Goal: Task Accomplishment & Management: Use online tool/utility

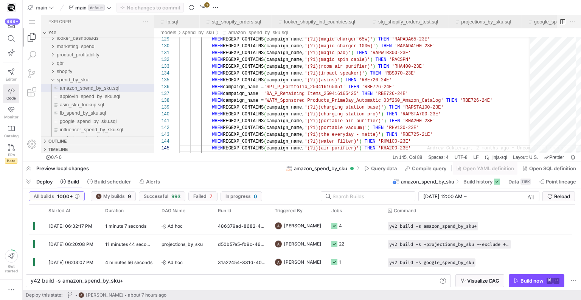
scroll to position [27, 238]
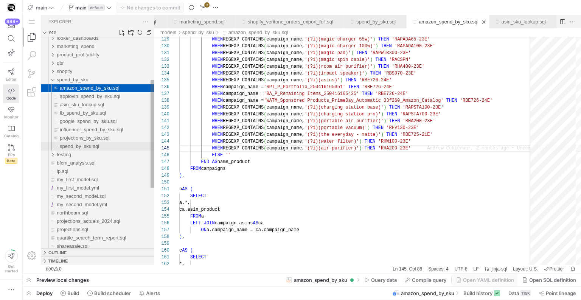
click at [72, 143] on div "spend_by_sku.sql" at bounding box center [107, 146] width 95 height 8
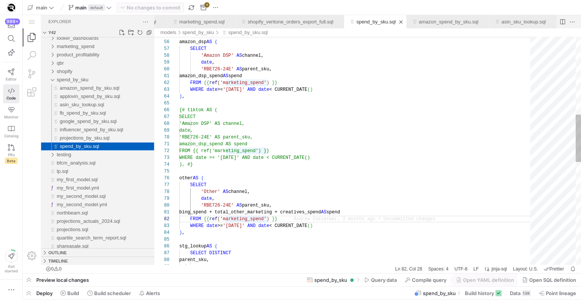
scroll to position [68, 74]
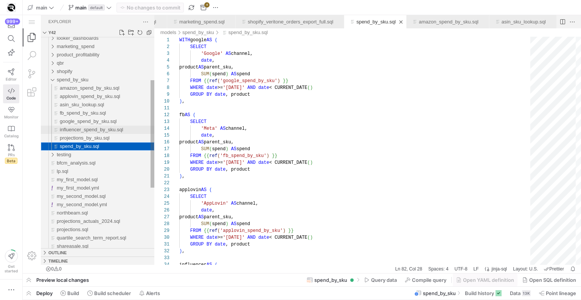
click at [123, 133] on div "influencer_spend_by_sku.sql" at bounding box center [107, 130] width 95 height 8
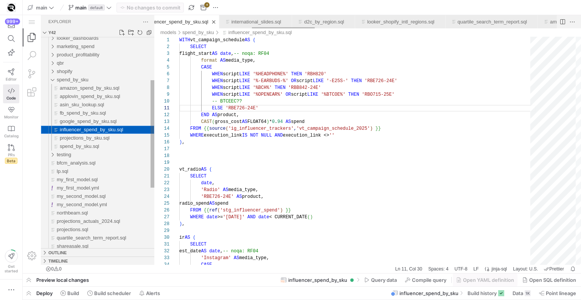
scroll to position [68, 79]
click at [131, 141] on div "projections_by_sku.sql" at bounding box center [107, 138] width 95 height 8
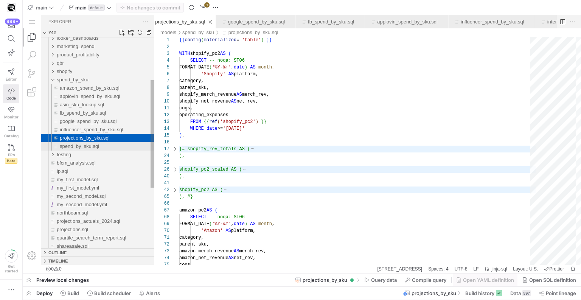
click at [121, 144] on div "spend_by_sku.sql" at bounding box center [107, 146] width 95 height 8
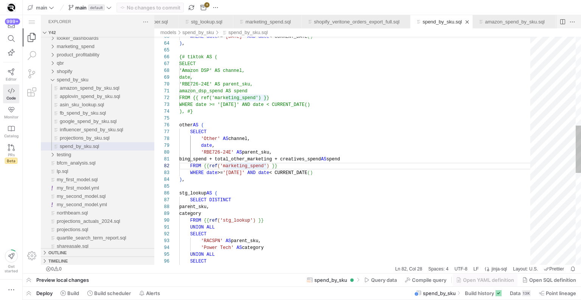
scroll to position [0, 58]
click at [236, 159] on div "), #} other AS ( SELECT 'Other' AS channel, date , 'RBE726-24E' AS parent_sku, …" at bounding box center [357, 157] width 356 height 1093
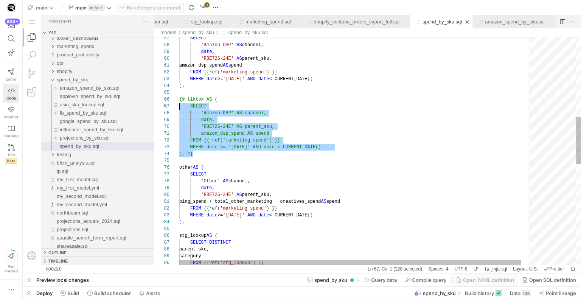
scroll to position [34, 0]
drag, startPoint x: 220, startPoint y: 155, endPoint x: 178, endPoint y: 99, distance: 69.2
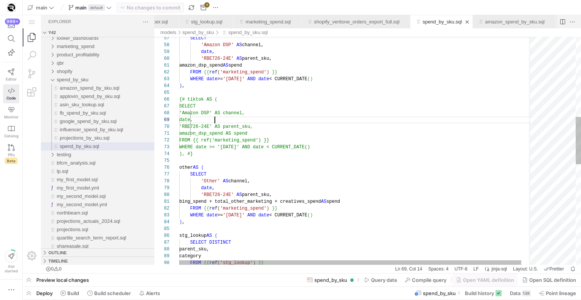
scroll to position [54, 36]
click at [231, 123] on div "), #} other AS ( SELECT 'Other' AS channel, date , 'RBE726-24E' AS parent_sku, …" at bounding box center [362, 199] width 366 height 1093
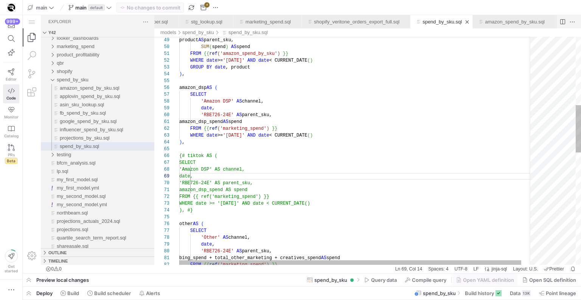
scroll to position [0, 52]
click at [231, 123] on div "), #} other AS ( SELECT 'Other' AS channel, date , 'RBE726-24E' AS parent_sku, …" at bounding box center [362, 256] width 366 height 1093
type textarea "amazon_dsp_spend AS spend FROM {{ ref('marketing_spend') }} WHERE date >= '[DAT…"
click at [292, 215] on div "), #} other AS ( SELECT 'Other' AS channel, date , 'RBE726-24E' AS parent_sku, …" at bounding box center [362, 256] width 366 height 1093
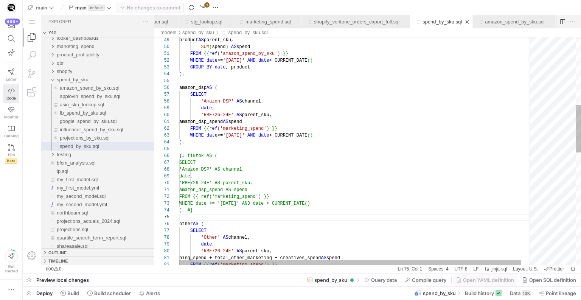
click at [291, 211] on div "), #} other AS ( SELECT 'Other' AS channel, date , 'RBE726-24E' AS parent_sku, …" at bounding box center [362, 256] width 366 height 1093
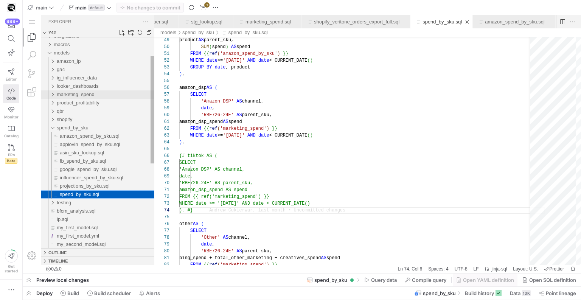
click at [105, 92] on div "marketing_spend" at bounding box center [106, 94] width 98 height 8
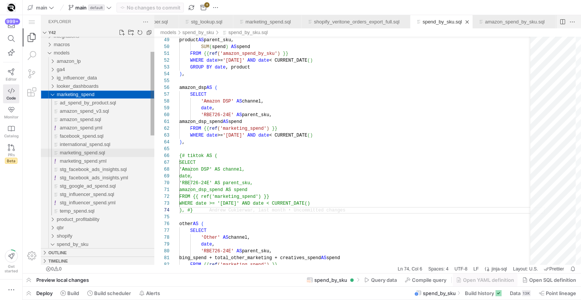
click at [104, 149] on div "marketing_spend.sql" at bounding box center [107, 153] width 95 height 8
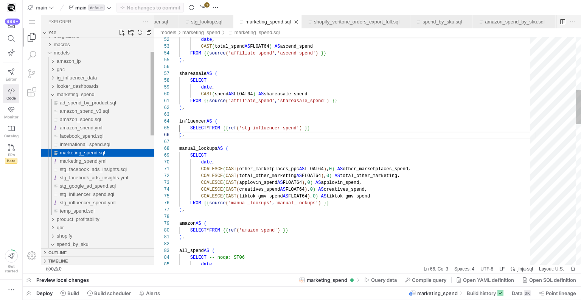
scroll to position [68, 5]
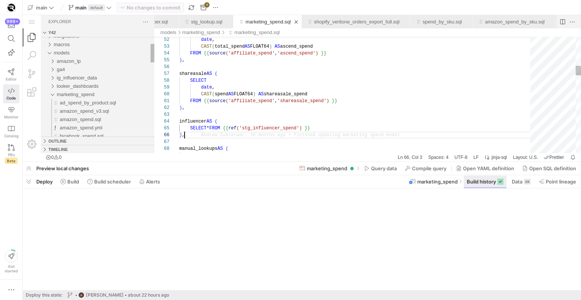
scroll to position [68, 0]
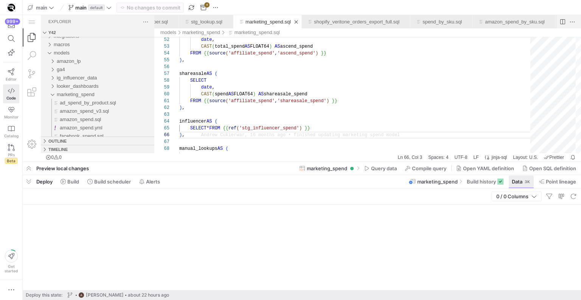
scroll to position [68, 5]
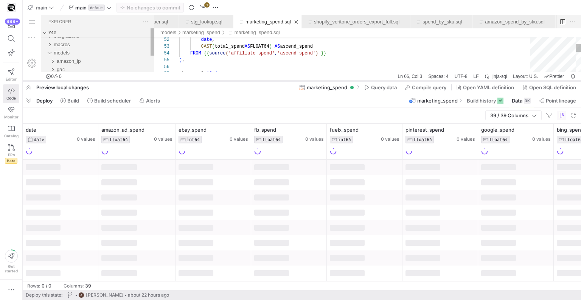
drag, startPoint x: 248, startPoint y: 161, endPoint x: 253, endPoint y: 80, distance: 81.1
click at [253, 80] on div at bounding box center [302, 80] width 558 height 3
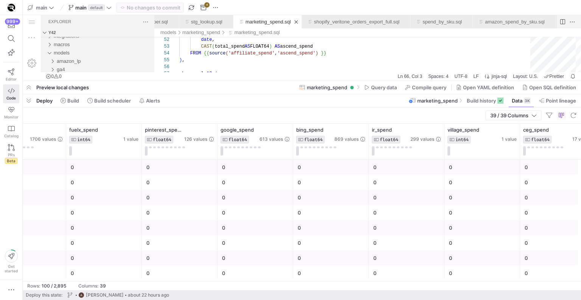
scroll to position [0, 0]
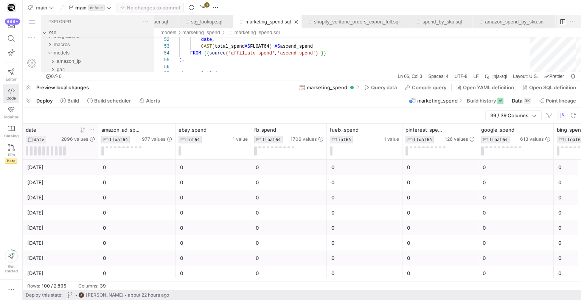
click at [89, 129] on icon at bounding box center [92, 130] width 6 height 6
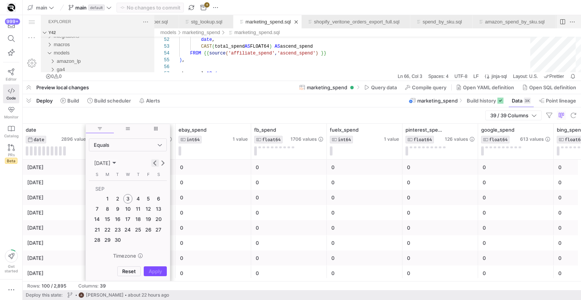
click at [154, 162] on button "Previous month" at bounding box center [155, 163] width 8 height 8
click at [146, 185] on span "1" at bounding box center [148, 188] width 9 height 9
click at [138, 148] on div "Equals" at bounding box center [128, 145] width 68 height 12
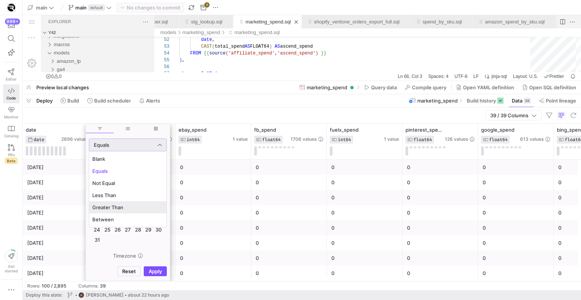
click at [121, 207] on span "Greater Than" at bounding box center [127, 207] width 71 height 6
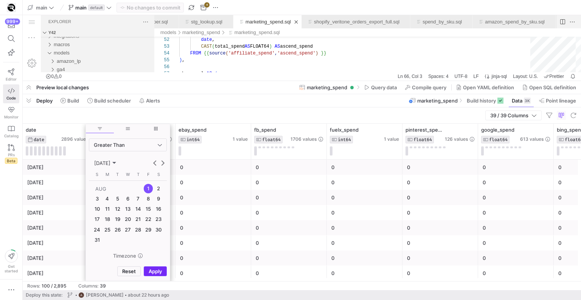
click at [159, 273] on span "Apply" at bounding box center [155, 271] width 13 height 6
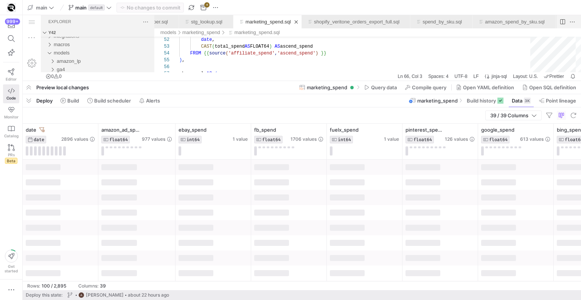
click at [215, 117] on div "39 / 39 Columns" at bounding box center [302, 115] width 558 height 16
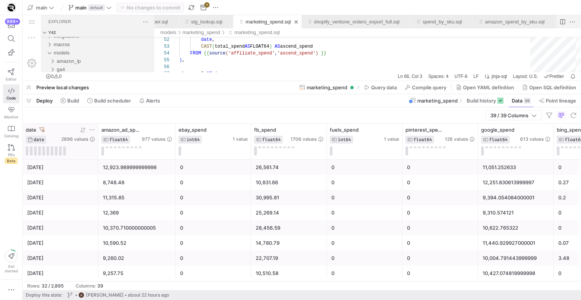
click at [81, 132] on icon at bounding box center [81, 129] width 3 height 5
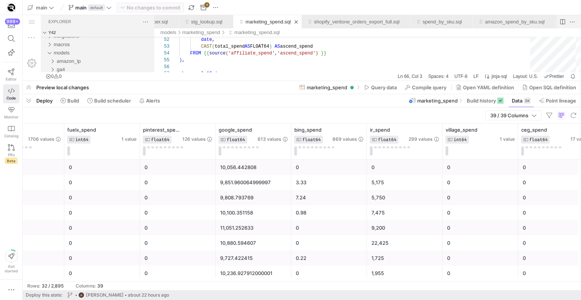
scroll to position [0, 299]
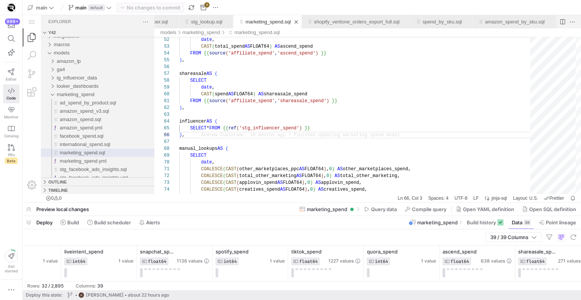
drag, startPoint x: 242, startPoint y: 79, endPoint x: 241, endPoint y: 204, distance: 124.5
click at [241, 204] on div at bounding box center [302, 202] width 558 height 3
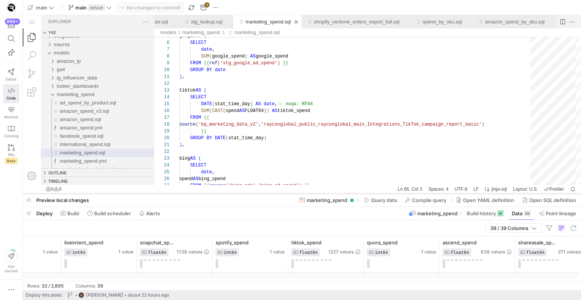
drag, startPoint x: 258, startPoint y: 202, endPoint x: 254, endPoint y: 193, distance: 10.0
click at [254, 193] on div at bounding box center [302, 193] width 558 height 3
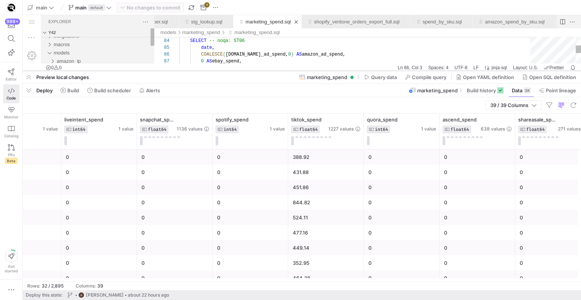
drag, startPoint x: 239, startPoint y: 194, endPoint x: 252, endPoint y: 71, distance: 123.7
click at [252, 71] on div at bounding box center [302, 70] width 558 height 3
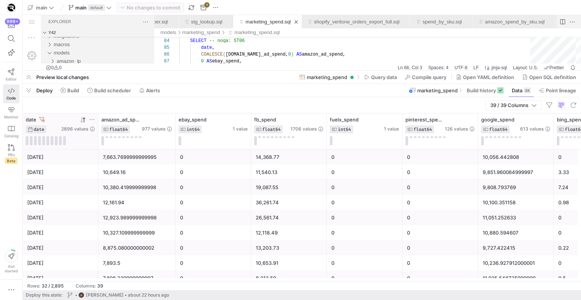
click at [89, 120] on icon at bounding box center [92, 120] width 6 height 6
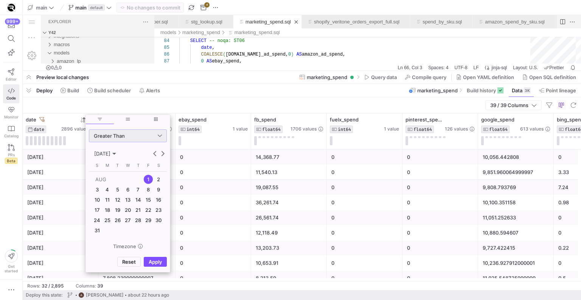
click at [147, 135] on div "Greater Than" at bounding box center [126, 136] width 64 height 6
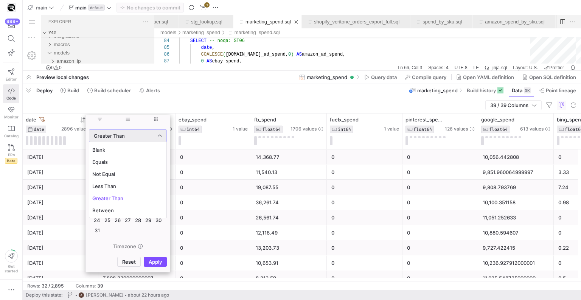
click at [147, 135] on div at bounding box center [290, 150] width 581 height 300
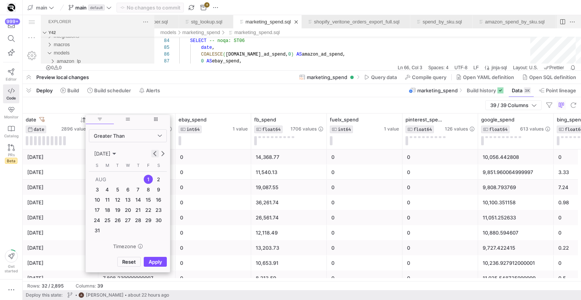
click at [152, 155] on span "Previous month" at bounding box center [155, 154] width 8 height 8
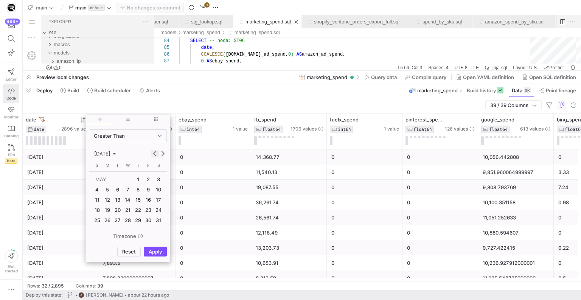
click at [152, 155] on span "Previous month" at bounding box center [155, 154] width 8 height 8
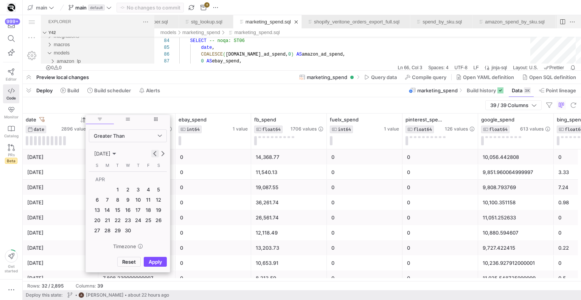
click at [152, 155] on span "Previous month" at bounding box center [155, 154] width 8 height 8
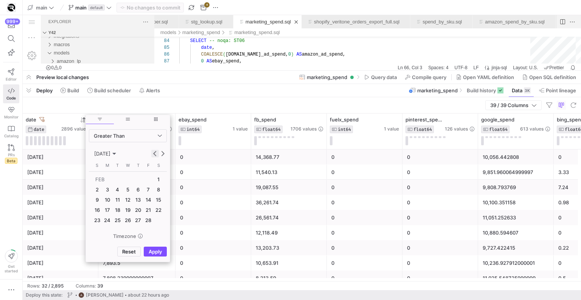
click at [152, 155] on span "Previous month" at bounding box center [155, 154] width 8 height 8
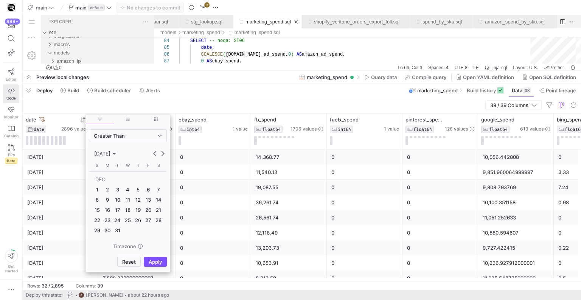
click at [119, 232] on span "31" at bounding box center [117, 230] width 9 height 9
click at [155, 259] on span "Apply" at bounding box center [155, 262] width 13 height 6
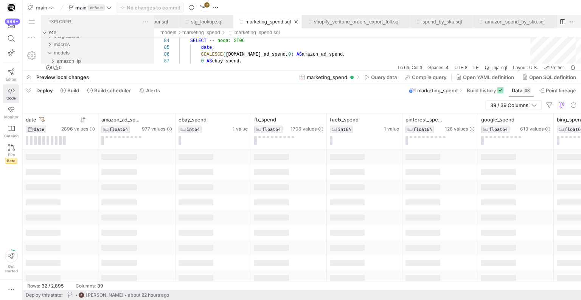
click at [147, 106] on div "39 / 39 Columns" at bounding box center [302, 105] width 558 height 16
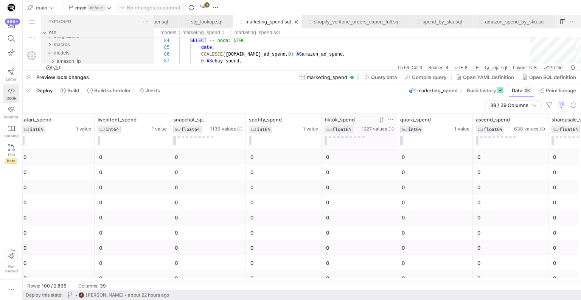
click at [390, 128] on icon at bounding box center [391, 129] width 5 height 5
click at [392, 120] on icon at bounding box center [391, 120] width 6 height 6
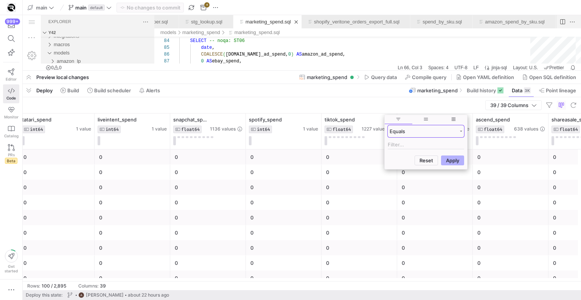
click at [402, 134] on div "Equals" at bounding box center [426, 131] width 76 height 12
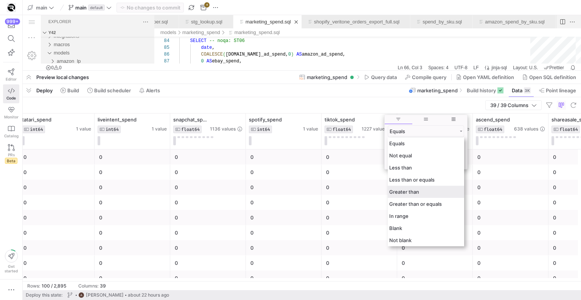
click at [407, 189] on span "Greater than" at bounding box center [404, 192] width 30 height 6
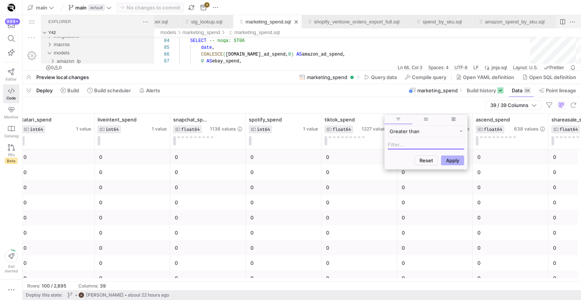
click at [409, 145] on input "Filter Value" at bounding box center [426, 144] width 76 height 9
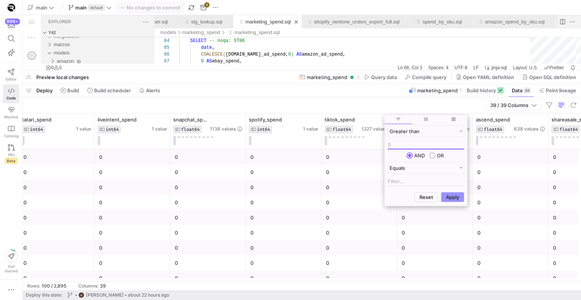
type input "0"
click at [458, 196] on button "Apply" at bounding box center [452, 197] width 23 height 10
click at [447, 199] on button "Apply" at bounding box center [452, 197] width 23 height 10
click at [334, 108] on div "39 / 39 Columns" at bounding box center [302, 105] width 558 height 16
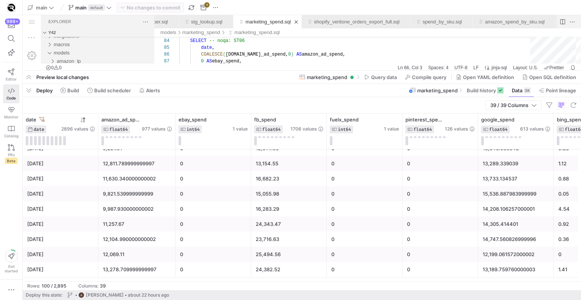
scroll to position [181, 0]
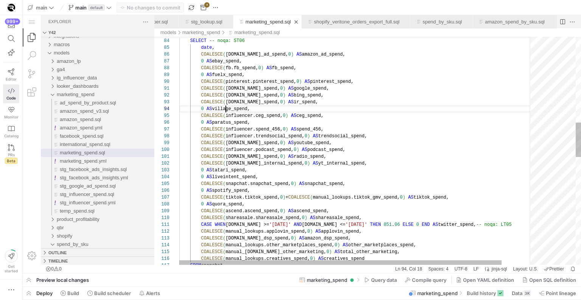
click at [227, 112] on div "all_spend AS ( SELECT -- noqa: ST06 date , COALESCE ( [DOMAIN_NAME]_ad_spend, 0…" at bounding box center [373, 222] width 388 height 1501
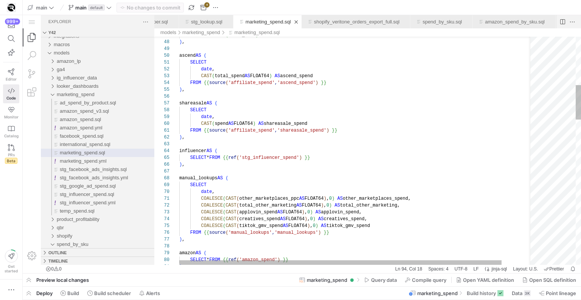
type textarea "FROM {{ source('affiliate_spend', 'shareasale_spend') }} ), influencer AS ( SEL…"
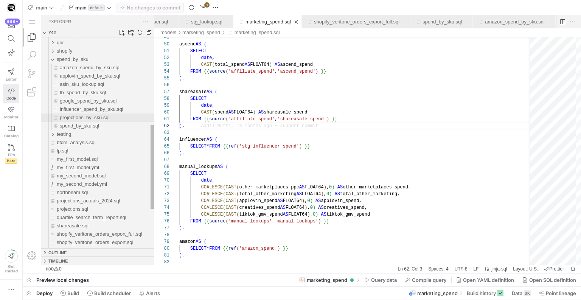
click at [91, 120] on span "projections_by_sku.sql" at bounding box center [85, 118] width 50 height 6
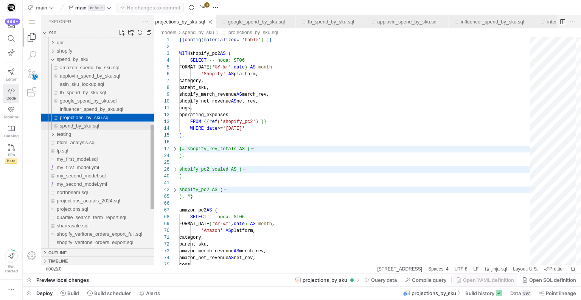
click at [91, 123] on span "spend_by_sku.sql" at bounding box center [79, 126] width 39 height 6
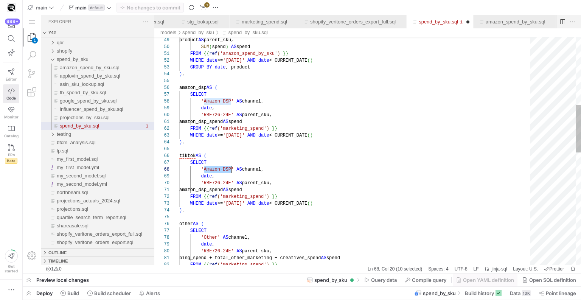
scroll to position [48, 52]
drag, startPoint x: 205, startPoint y: 169, endPoint x: 232, endPoint y: 169, distance: 27.6
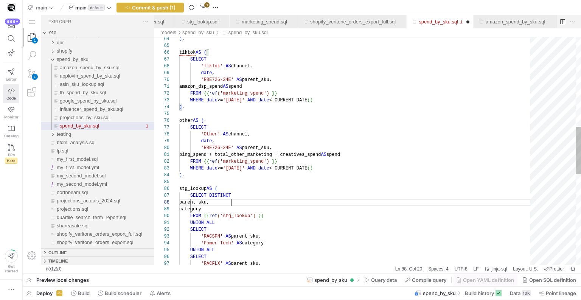
click at [344, 201] on div "'RBE726-24E' AS parent_sku, amazon_dsp_spend AS spend FROM {{ ref ( 'marketing_…" at bounding box center [357, 153] width 356 height 1093
click at [285, 139] on div "'RBE726-24E' AS parent_sku, amazon_dsp_spend AS spend FROM {{ ref ( 'marketing_…" at bounding box center [357, 153] width 356 height 1093
drag, startPoint x: 204, startPoint y: 67, endPoint x: 232, endPoint y: 67, distance: 27.6
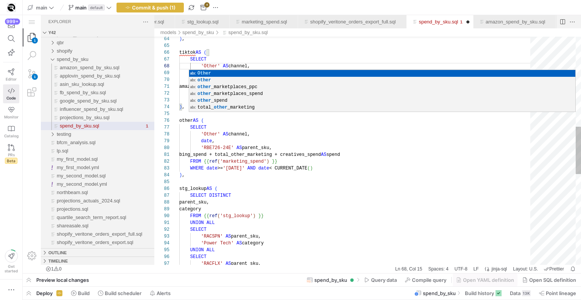
scroll to position [41, 27]
click at [235, 61] on div "'RBE726-24E' AS parent_sku, amazon_dsp_spend AS spend FROM {{ ref ( 'marketing_…" at bounding box center [357, 153] width 356 height 1093
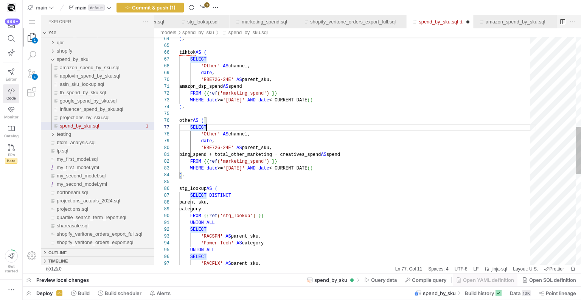
click at [218, 125] on div "'RBE726-24E' AS parent_sku, amazon_dsp_spend AS spend FROM {{ ref ( 'marketing_…" at bounding box center [357, 153] width 356 height 1093
click at [213, 81] on div "'RBE726-24E' AS parent_sku, amazon_dsp_spend AS spend FROM {{ ref ( 'marketing_…" at bounding box center [357, 153] width 356 height 1093
drag, startPoint x: 203, startPoint y: 81, endPoint x: 230, endPoint y: 81, distance: 27.2
click at [241, 71] on div "'RACSPN' AS parent_sku, amazon_dsp_spend AS spend FROM {{ ref ( 'marketing_spen…" at bounding box center [357, 153] width 356 height 1093
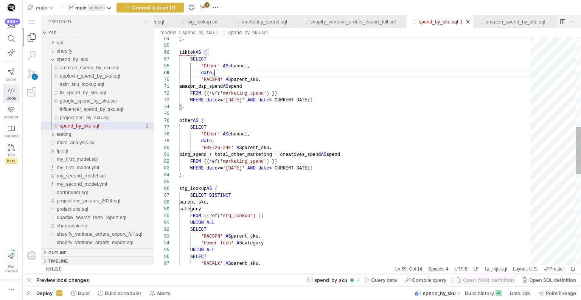
scroll to position [20, 5]
click at [326, 173] on div "'RACSPN' AS parent_sku, amazon_dsp_spend AS spend FROM {{ ref ( 'marketing_spen…" at bounding box center [357, 153] width 356 height 1093
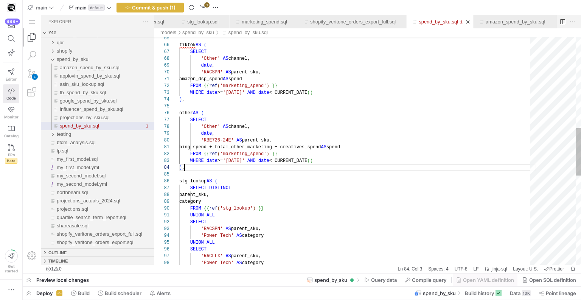
scroll to position [0, 96]
click at [274, 148] on div "'RACSPN' AS parent_sku, amazon_dsp_spend AS spend FROM {{ ref ( 'marketing_spen…" at bounding box center [357, 145] width 356 height 1093
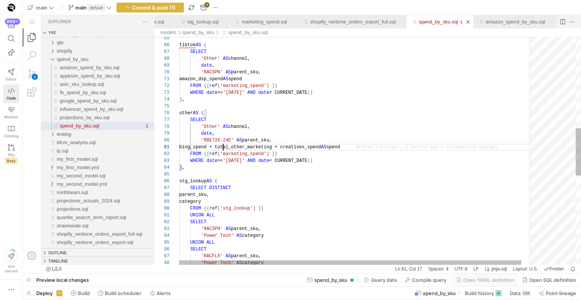
scroll to position [0, 44]
click at [223, 146] on div "'RACSPN' AS parent_sku, amazon_dsp_spend AS spend FROM {{ ref ( 'marketing_spen…" at bounding box center [362, 145] width 366 height 1093
click at [221, 75] on div "'RACSPN' AS parent_sku, amazon_dsp_spend AS spend FROM {{ ref ( 'marketing_spen…" at bounding box center [362, 145] width 366 height 1093
click at [214, 80] on div "'RACSPN' AS parent_sku, amazon_dsp_spend AS spend FROM {{ ref ( 'marketing_spen…" at bounding box center [362, 145] width 366 height 1093
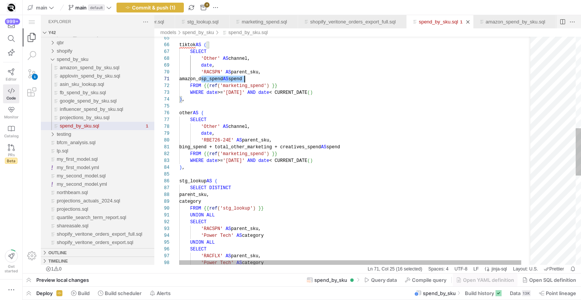
click at [214, 80] on div "'RACSPN' AS parent_sku, amazon_dsp_spend AS spend FROM {{ ref ( 'marketing_spen…" at bounding box center [362, 145] width 366 height 1093
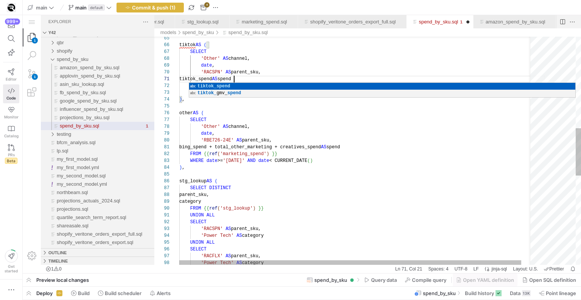
scroll to position [54, 36]
click at [247, 65] on div "'RACSPN' AS parent_sku, tiktok_spend AS spend FROM {{ ref ( 'marketing_spend' )…" at bounding box center [362, 145] width 366 height 1093
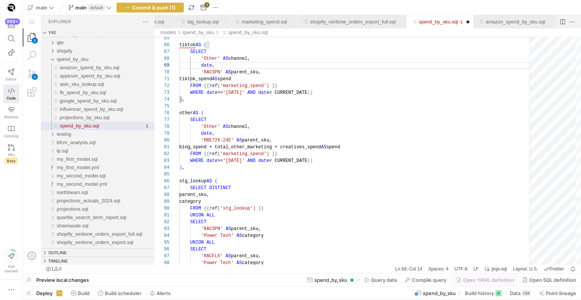
type textarea "amazon_dsp_spend AS spend FROM {{ ref('marketing_spend') }} WHERE date >= '[DAT…"
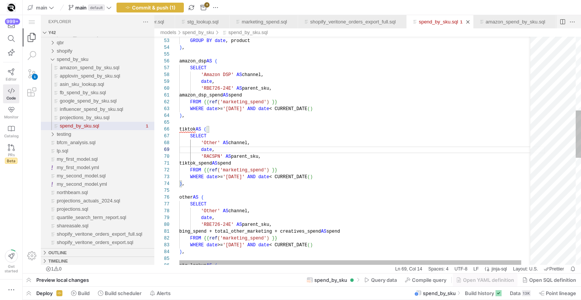
scroll to position [20, 5]
click at [194, 112] on div "'RACSPN' AS parent_sku, date , 'Other' AS channel, SELECT tiktok_spend AS spend…" at bounding box center [362, 229] width 366 height 1093
click at [193, 112] on div "'RACSPN' AS parent_sku, date , 'Other' AS channel, SELECT tiktok_spend AS spend…" at bounding box center [362, 229] width 366 height 1093
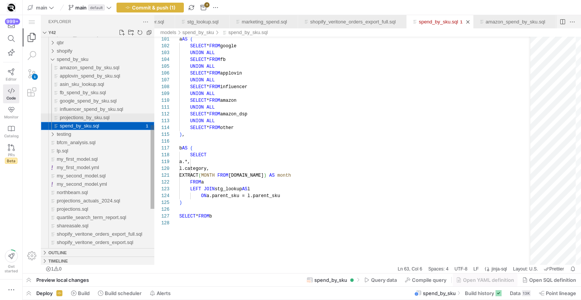
click at [118, 118] on div "projections_by_sku.sql" at bounding box center [107, 117] width 95 height 8
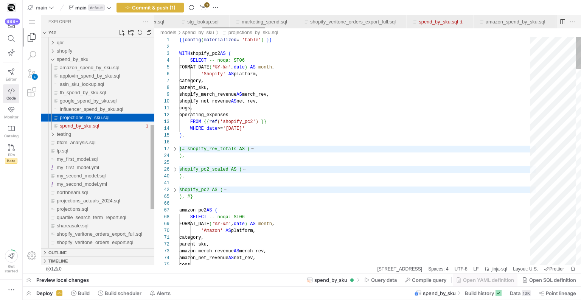
scroll to position [0, 306]
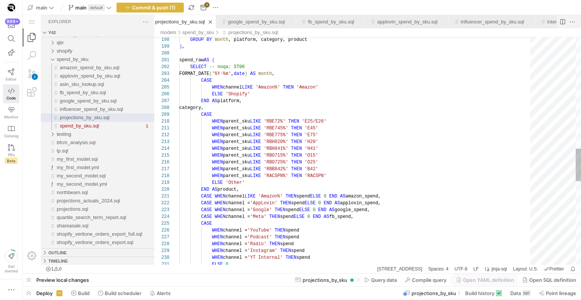
type textarea "FORMAT_DATE('%Y-%m', date) AS month, CASE WHEN channel LIKE 'Amazon%' THEN 'Ama…"
click at [261, 97] on div "GROUP BY month , platform, category, product ) , spend_raw AS ( SELECT -- noqa:…" at bounding box center [357, 51] width 356 height 1597
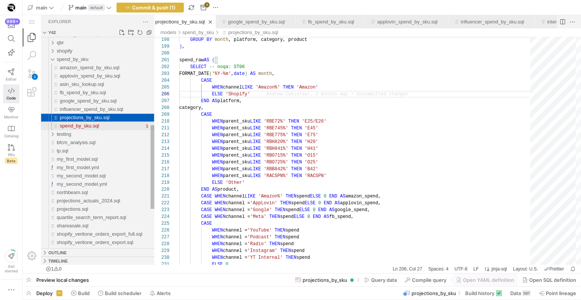
click at [107, 124] on div "spend_by_sku.sql" at bounding box center [102, 126] width 84 height 8
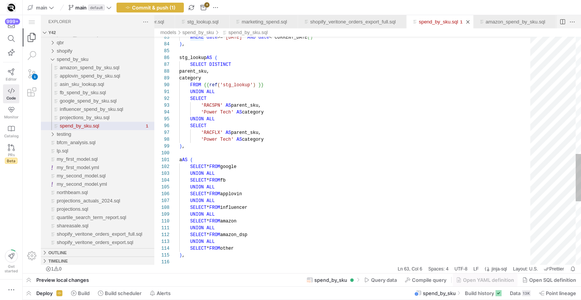
scroll to position [41, 30]
click at [210, 135] on div "a AS ( SELECT * FROM google UNION ALL SELECT * FROM fb UNION ALL SELECT * FROM …" at bounding box center [357, 22] width 356 height 1093
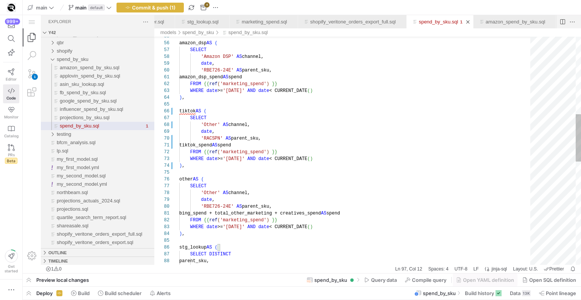
click at [209, 124] on div "parent_sku, category SELECT DISTINCT ) , stg_lookup AS ( WHERE date >= '[DATE]'…" at bounding box center [357, 211] width 356 height 1093
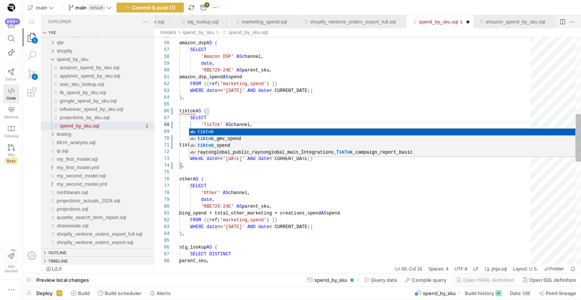
scroll to position [20, 5]
click at [213, 95] on div "parent_sku, category SELECT DISTINCT ) , stg_lookup AS ( WHERE date >= '[DATE]'…" at bounding box center [357, 211] width 356 height 1093
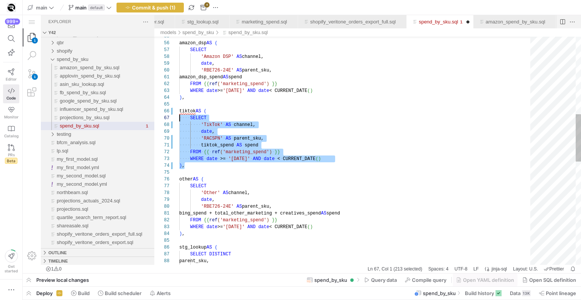
scroll to position [34, 0]
drag, startPoint x: 200, startPoint y: 168, endPoint x: 175, endPoint y: 113, distance: 60.1
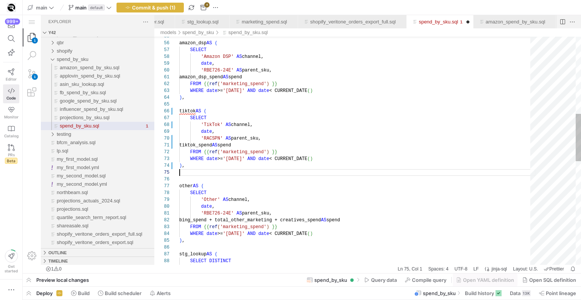
paste textarea "other AS ( SELECT 'Other' AS channel, date, 'RBE726-24E' AS parent_sku"
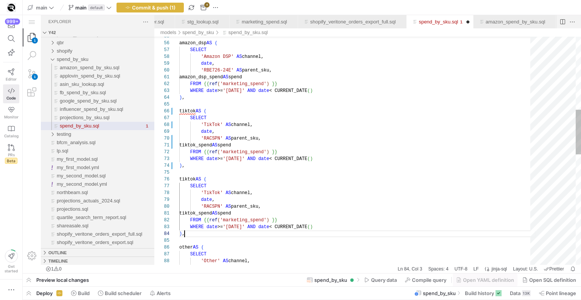
scroll to position [20, 5]
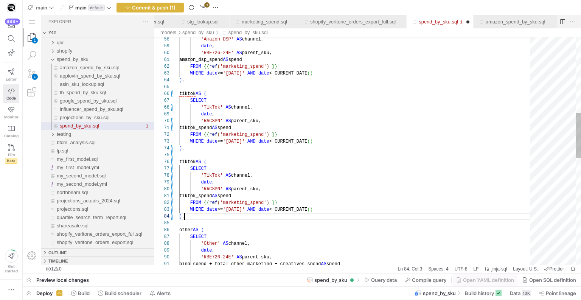
click at [185, 160] on div "date , 'Other' AS channel, SELECT other AS ( ) , WHERE date >= '[DATE]' AND dat…" at bounding box center [357, 228] width 356 height 1161
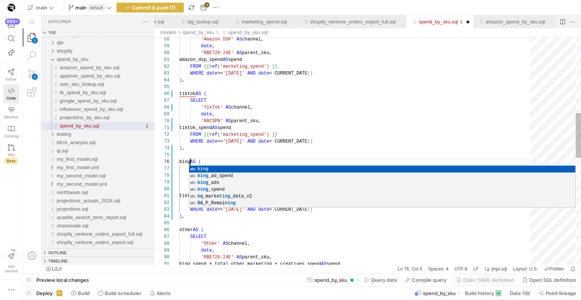
scroll to position [0, 38]
click at [219, 130] on div "date , 'Other' AS channel, SELECT other AS ( ) , WHERE date >= '[DATE]' AND dat…" at bounding box center [357, 228] width 356 height 1161
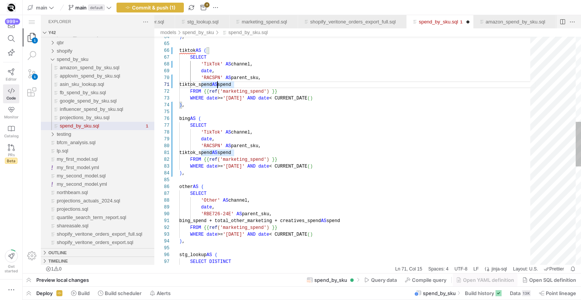
click at [210, 129] on div "date , 'Other' AS channel, SELECT other AS ( ) , WHERE date >= '[DATE]' AND dat…" at bounding box center [357, 185] width 356 height 1161
drag, startPoint x: 203, startPoint y: 214, endPoint x: 232, endPoint y: 214, distance: 28.8
click at [211, 147] on div "date , 'Other' AS channel, SELECT other AS ( ) , WHERE date >= '[DATE]' AND dat…" at bounding box center [357, 185] width 356 height 1161
paste textarea "BE726-24E"
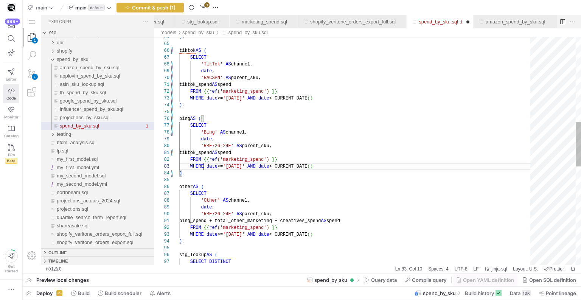
scroll to position [14, 25]
click at [205, 164] on div "date , 'Other' AS channel, SELECT other AS ( ) , WHERE date >= '[DATE]' AND dat…" at bounding box center [357, 185] width 356 height 1161
click at [211, 219] on div "date , 'Other' AS channel, SELECT other AS ( ) , WHERE date >= '[DATE]' AND dat…" at bounding box center [357, 185] width 356 height 1161
click at [213, 154] on div "date , 'Other' AS channel, SELECT other AS ( ) , WHERE date >= '[DATE]' AND dat…" at bounding box center [357, 185] width 356 height 1161
paste textarea "bing"
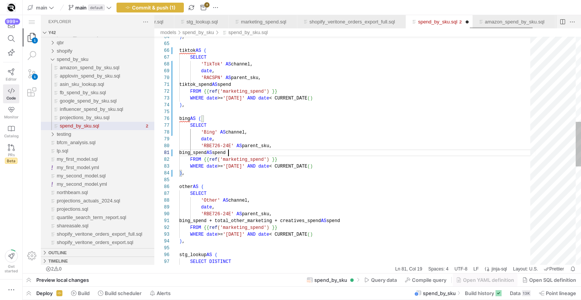
scroll to position [41, 27]
click at [216, 191] on div "date , 'Other' AS channel, SELECT other AS ( ) , WHERE date >= '[DATE]' AND dat…" at bounding box center [357, 185] width 356 height 1161
click at [220, 171] on div "date , 'Other' AS channel, SELECT other AS ( ) , WHERE date >= '[DATE]' AND dat…" at bounding box center [357, 185] width 356 height 1161
drag, startPoint x: 202, startPoint y: 222, endPoint x: 236, endPoint y: 219, distance: 33.8
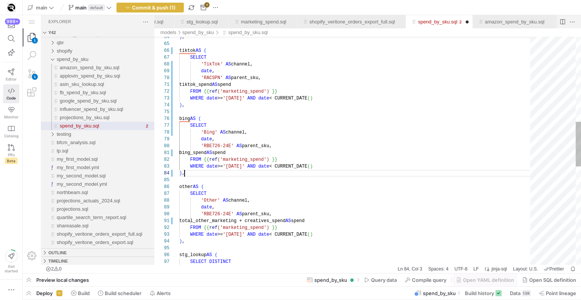
click at [265, 173] on div "date , 'Other' AS channel, SELECT other AS ( ) , WHERE date >= '[DATE]' AND dat…" at bounding box center [357, 185] width 356 height 1161
click at [246, 112] on div "date , 'Other' AS channel, SELECT other AS ( ) , WHERE date >= '[DATE]' AND dat…" at bounding box center [357, 185] width 356 height 1161
click at [313, 96] on div "date , 'Other' AS channel, SELECT other AS ( ) , WHERE date >= '[DATE]' AND dat…" at bounding box center [357, 185] width 356 height 1161
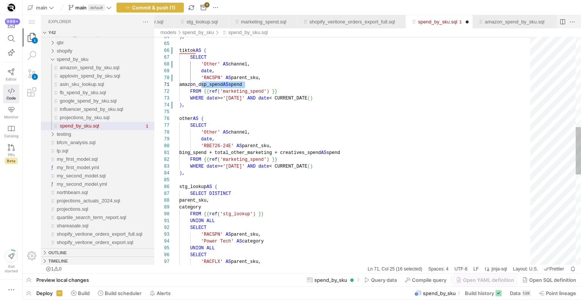
scroll to position [0, 55]
type textarea "tiktok_spend AS spend FROM {{ ref('marketing_spend') }} WHERE date >= '[DATE]' …"
click at [264, 134] on div "date , 'Other' AS channel, SELECT other AS ( ) , WHERE date >= '[DATE]' AND dat…" at bounding box center [357, 151] width 356 height 1093
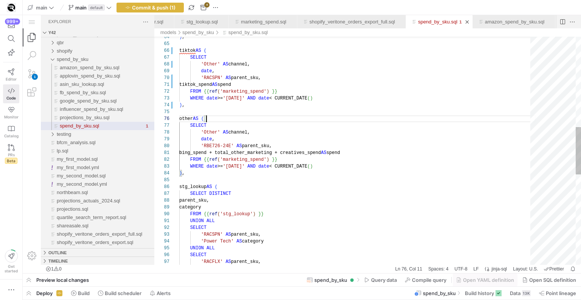
click at [264, 119] on div "date , 'Other' AS channel, SELECT other AS ( ) , WHERE date >= '[DATE]' AND dat…" at bounding box center [357, 151] width 356 height 1093
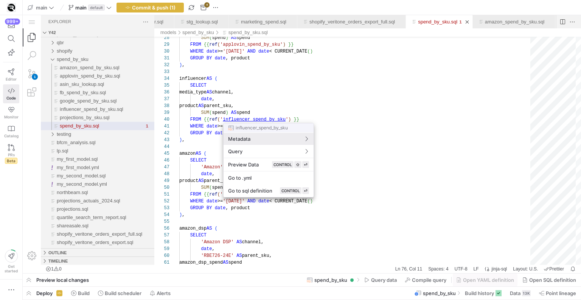
click at [121, 118] on div at bounding box center [290, 150] width 581 height 300
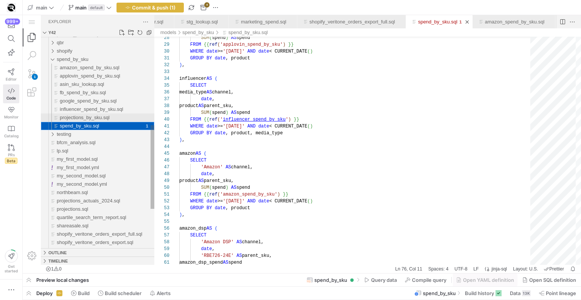
click at [114, 118] on div "projections_by_sku.sql" at bounding box center [107, 117] width 95 height 8
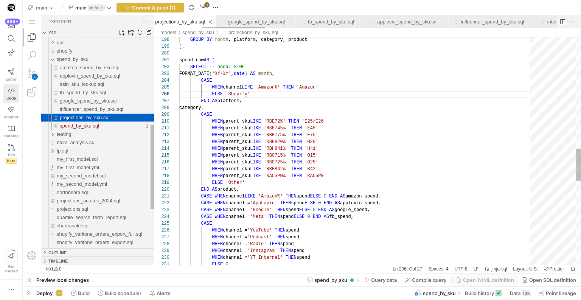
scroll to position [68, 71]
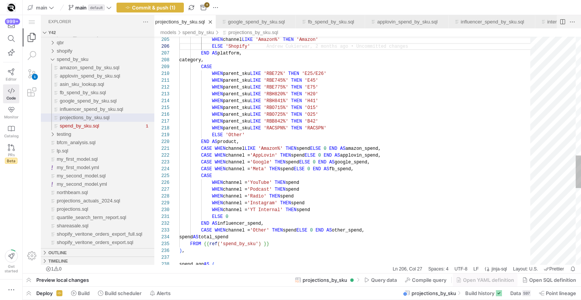
type textarea "CASE WHEN channel = 'Google' THEN spend ELSE 0 END AS google_spend, CASE WHEN c…"
click at [254, 176] on div "WHEN channel LIKE 'Amazon%' THEN 'Amazon' ELSE 'Shopify' END AS platform, categ…" at bounding box center [357, 4] width 356 height 1597
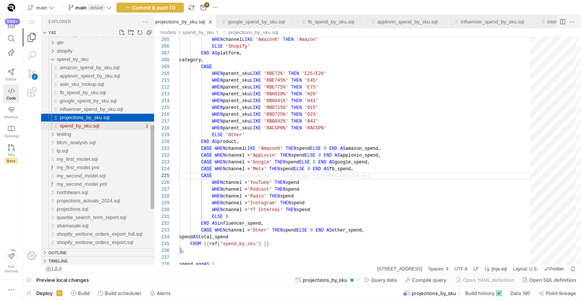
click at [115, 122] on div "spend_by_sku.sql" at bounding box center [102, 126] width 84 height 8
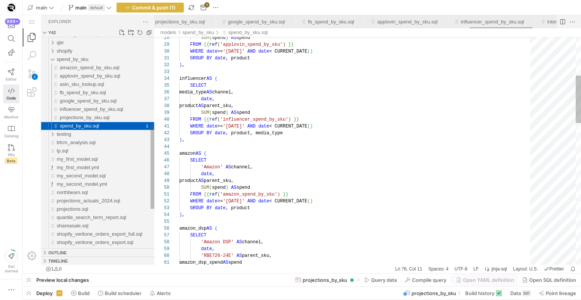
scroll to position [0, 2016]
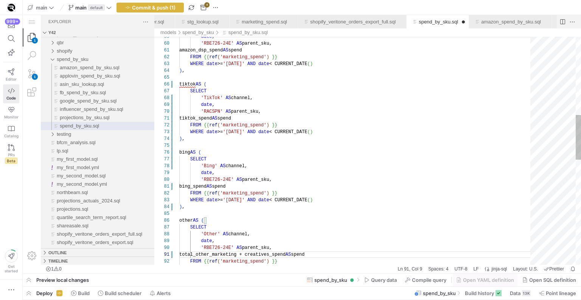
scroll to position [0, 2017]
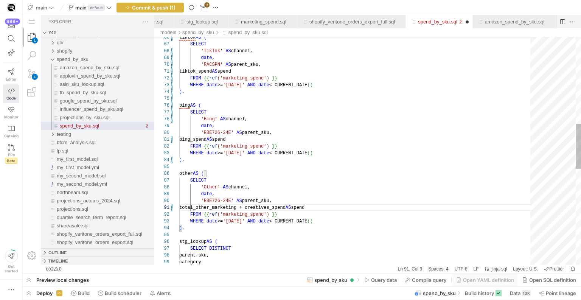
type textarea "bing_spend AS spend FROM {{ ref('marketing_spend') }} WHERE date >= '[DATE]' AN…"
click at [302, 184] on div "tiktok AS ( SELECT 'TikTok' AS channel, date , 'RACSPN' AS parent_sku, tiktok_s…" at bounding box center [357, 171] width 356 height 1161
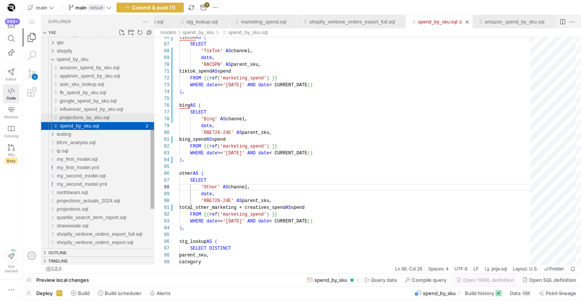
click at [87, 114] on div "projections_by_sku.sql" at bounding box center [107, 117] width 95 height 8
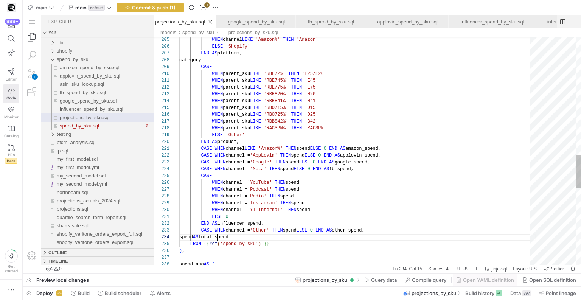
scroll to position [7, 38]
click at [219, 234] on div "WHEN channel LIKE 'Amazon%' THEN 'Amazon' ELSE 'Shopify' END AS platform, categ…" at bounding box center [357, 4] width 356 height 1597
drag, startPoint x: 202, startPoint y: 231, endPoint x: 225, endPoint y: 232, distance: 23.1
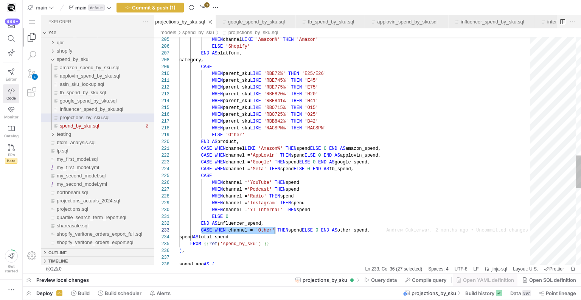
drag, startPoint x: 201, startPoint y: 230, endPoint x: 274, endPoint y: 233, distance: 73.0
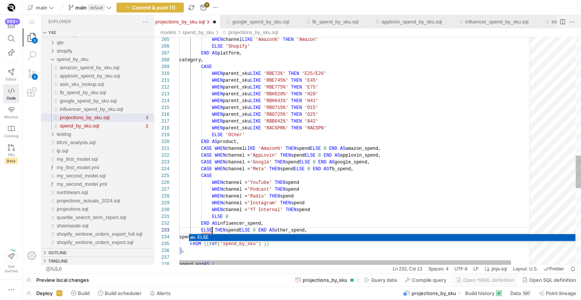
scroll to position [41, 65]
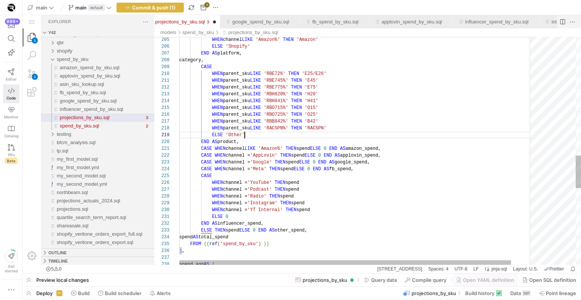
click at [286, 137] on div "WHEN channel LIKE 'Amazon%' THEN 'Amazon' ELSE 'Shopify' END AS platform, categ…" at bounding box center [367, 4] width 377 height 1597
click at [219, 230] on div "WHEN channel LIKE 'Amazon%' THEN 'Amazon' ELSE 'Shopify' END AS platform, categ…" at bounding box center [367, 4] width 377 height 1597
click at [228, 209] on div "WHEN channel LIKE 'Amazon%' THEN 'Amazon' ELSE 'Shopify' END AS platform, categ…" at bounding box center [367, 4] width 377 height 1597
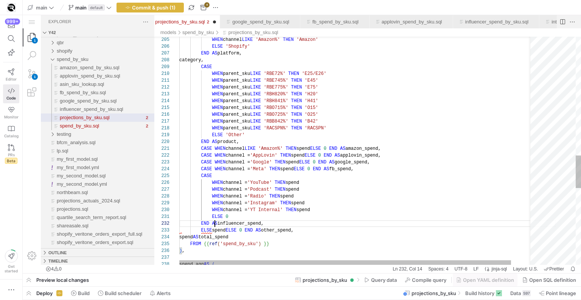
click at [216, 224] on div "WHEN channel LIKE 'Amazon%' THEN 'Amazon' ELSE 'Shopify' END AS platform, categ…" at bounding box center [367, 4] width 377 height 1597
click at [216, 232] on div "WHEN channel LIKE 'Amazon%' THEN 'Amazon' ELSE 'Shopify' END AS platform, categ…" at bounding box center [367, 4] width 377 height 1597
click at [235, 221] on div "WHEN channel LIKE 'Amazon%' THEN 'Amazon' ELSE 'Shopify' END AS platform, categ…" at bounding box center [367, 4] width 377 height 1597
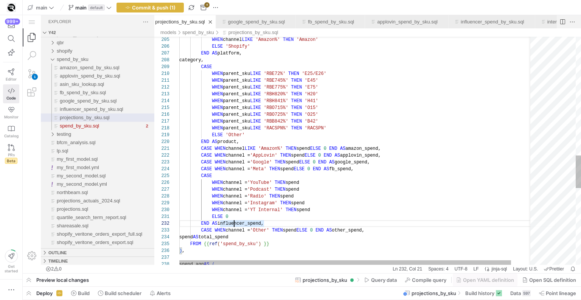
click at [256, 230] on div "WHEN channel LIKE 'Amazon%' THEN 'Amazon' ELSE 'Shopify' END AS platform, categ…" at bounding box center [367, 4] width 377 height 1597
click at [254, 211] on div "WHEN channel LIKE 'Amazon%' THEN 'Amazon' ELSE 'Shopify' END AS platform, categ…" at bounding box center [367, 4] width 377 height 1597
click at [255, 228] on div "WHEN channel LIKE 'Amazon%' THEN 'Amazon' ELSE 'Shopify' END AS platform, categ…" at bounding box center [367, 4] width 377 height 1597
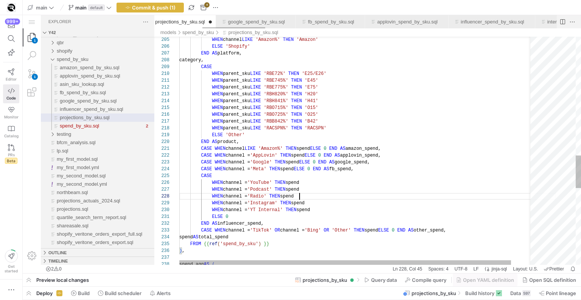
click at [299, 196] on div "WHEN channel LIKE 'Amazon%' THEN 'Amazon' ELSE 'Shopify' END AS platform, categ…" at bounding box center [367, 4] width 377 height 1597
click at [343, 228] on div "WHEN channel LIKE 'Amazon%' THEN 'Amazon' ELSE 'Shopify' END AS platform, categ…" at bounding box center [367, 4] width 377 height 1597
click at [357, 180] on div "WHEN channel LIKE 'Amazon%' THEN 'Amazon' ELSE 'Shopify' END AS platform, categ…" at bounding box center [367, 4] width 377 height 1597
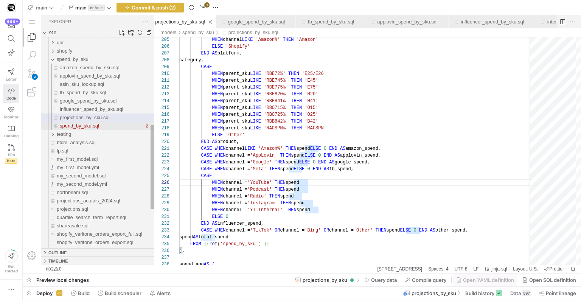
type textarea "CASE WHEN channel = 'Google' THEN spend ELSE 0 END AS google_spend, CASE WHEN c…"
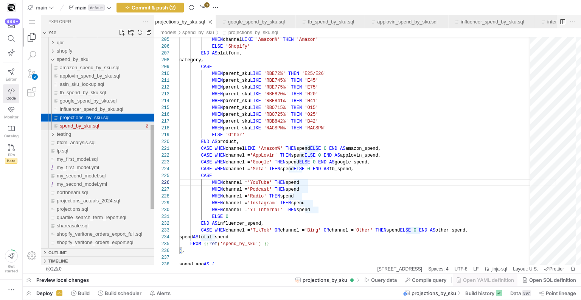
click at [103, 123] on div "spend_by_sku.sql" at bounding box center [102, 126] width 84 height 8
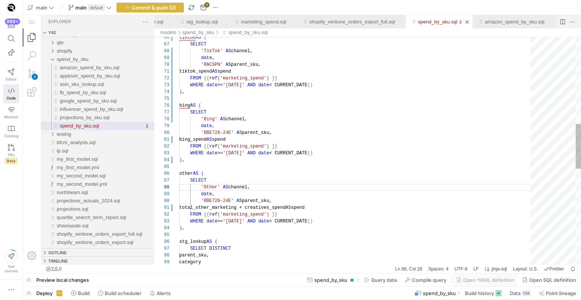
scroll to position [54, 36]
click at [239, 125] on div "tiktok AS ( SELECT 'TikTok' AS channel, date , 'RACSPN' AS parent_sku, tiktok_s…" at bounding box center [357, 171] width 356 height 1161
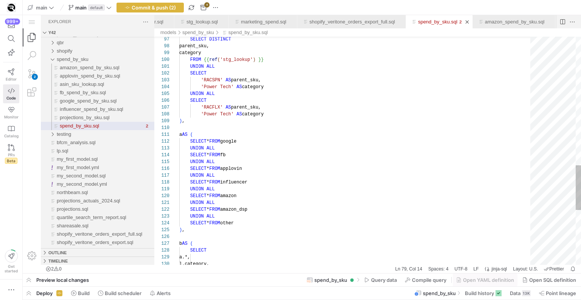
scroll to position [7, 76]
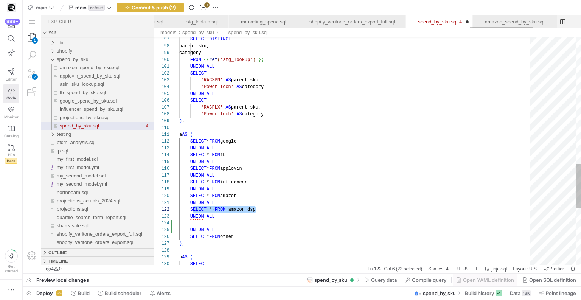
scroll to position [0, 2017]
drag, startPoint x: 269, startPoint y: 207, endPoint x: 191, endPoint y: 209, distance: 77.9
paste textarea "SELECT * FROM amazon_dsp"
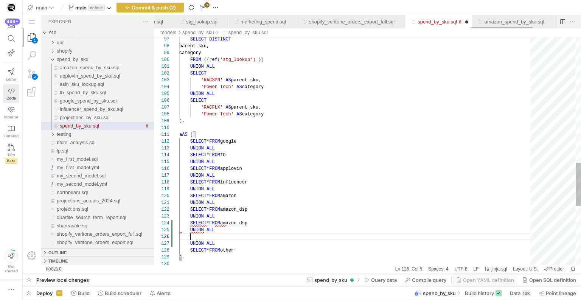
paste textarea "SELECT * FROM amazon_dsp"
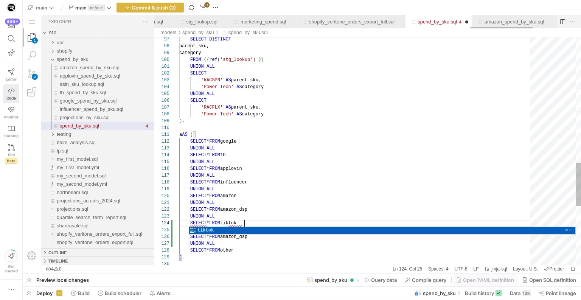
scroll to position [20, 65]
click at [242, 234] on div "spend_by_sku.sql" at bounding box center [382, 235] width 386 height 2
click at [242, 234] on div "spend_by_sku.sql" at bounding box center [382, 234] width 386 height 2
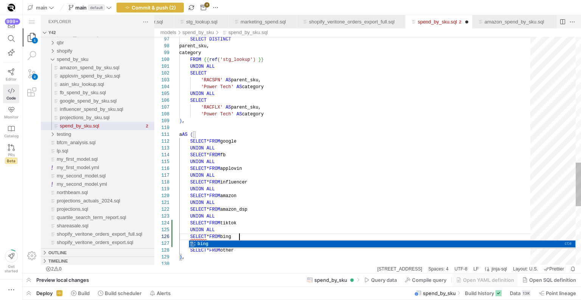
scroll to position [61, 65]
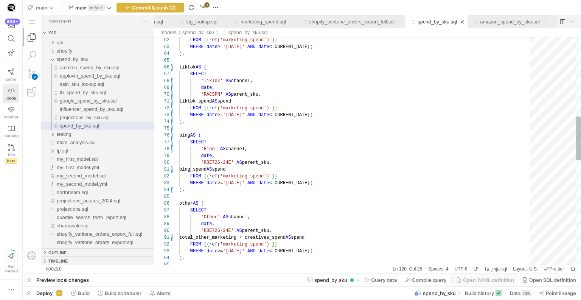
scroll to position [27, 0]
click at [266, 194] on div "WHERE date >= '[DATE]' AND date < CURRENT_DATE ( ) total_other_marketing + crea…" at bounding box center [357, 215] width 356 height 1188
click at [261, 190] on div "WHERE date >= '[DATE]' AND date < CURRENT_DATE ( ) total_other_marketing + crea…" at bounding box center [357, 215] width 356 height 1188
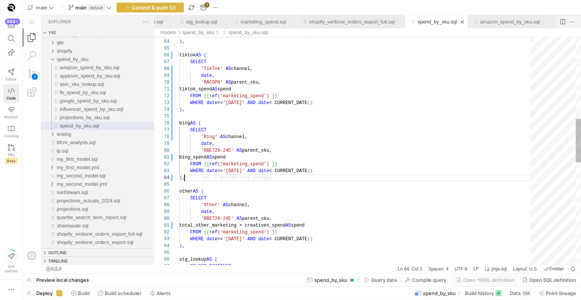
type textarea "bing_spend AS spend FROM {{ ref('marketing_spend') }} WHERE date >= '[DATE]' AN…"
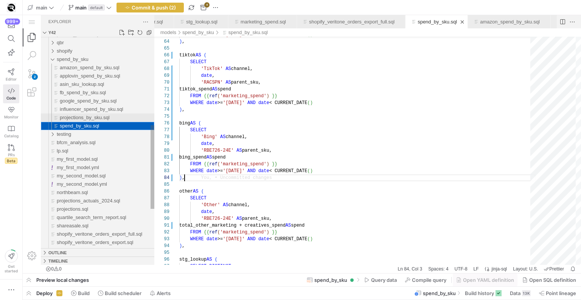
click at [62, 116] on span "projections_by_sku.sql" at bounding box center [85, 118] width 50 height 6
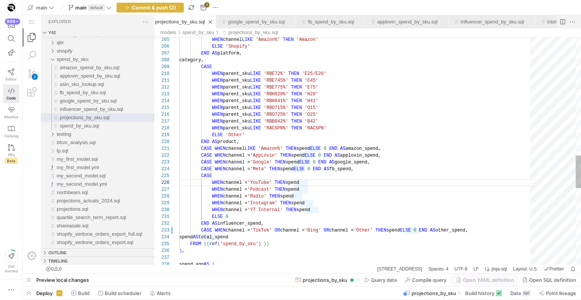
scroll to position [0, 44]
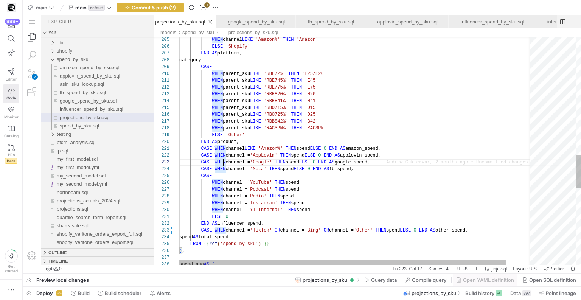
type textarea "WHEN parent_sku LIKE 'RBH820%' THEN 'H20' WHEN parent_sku LIKE 'RBH841%' THEN '…"
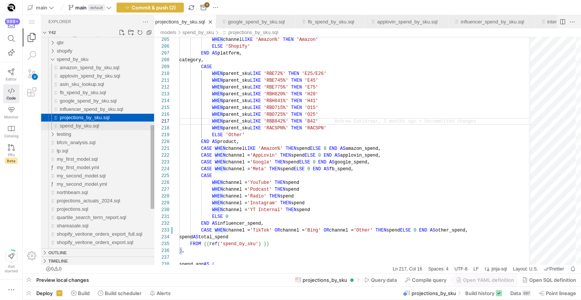
click at [105, 124] on div "spend_by_sku.sql" at bounding box center [107, 126] width 95 height 8
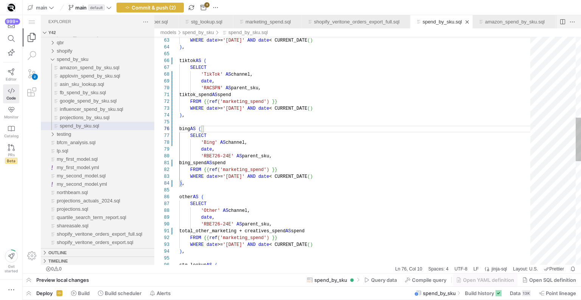
scroll to position [27, 0]
click at [258, 122] on div "WHERE date >= '[DATE]' AND date < CURRENT_DATE ( ) ) , tiktok AS ( SELECT 'TikT…" at bounding box center [357, 209] width 356 height 1188
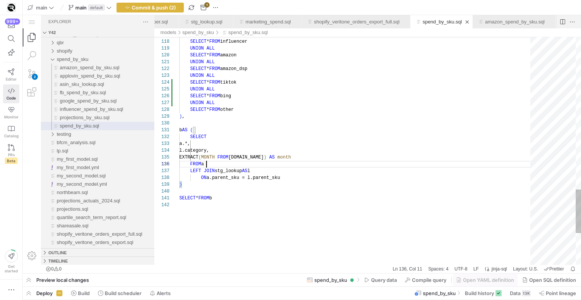
scroll to position [34, 27]
type textarea "UNION ALL SELECT * FROM amazon_dsp UNION ALL SELECT * FROM tiktok UNION ALL SEL…"
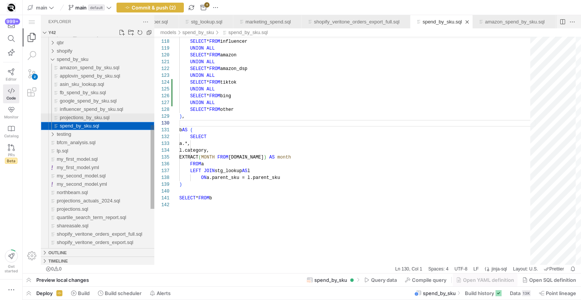
click at [117, 113] on div "projections_by_sku.sql" at bounding box center [107, 117] width 95 height 8
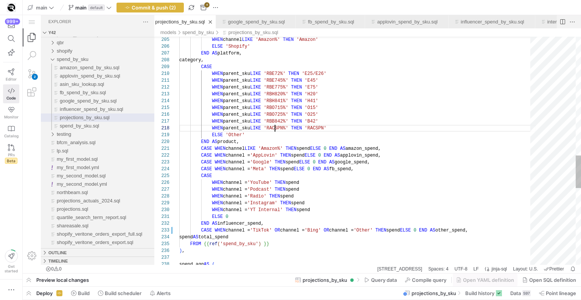
scroll to position [34, 96]
click at [276, 125] on div "WHEN channel LIKE 'Amazon%' THEN 'Amazon' ELSE 'Shopify' END AS platform, categ…" at bounding box center [357, 4] width 356 height 1597
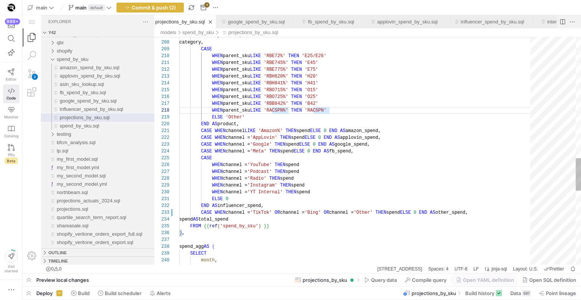
scroll to position [0, 25]
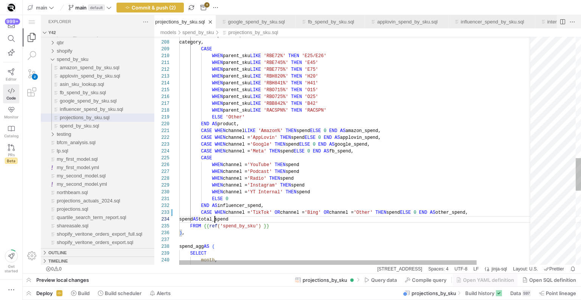
scroll to position [7, 36]
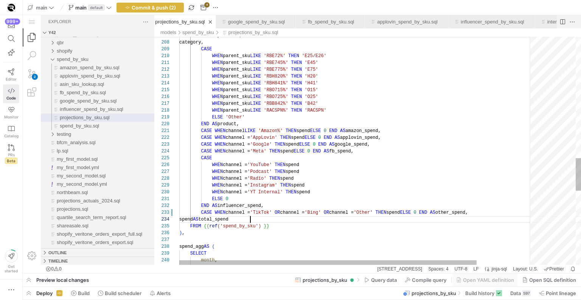
scroll to position [7, 71]
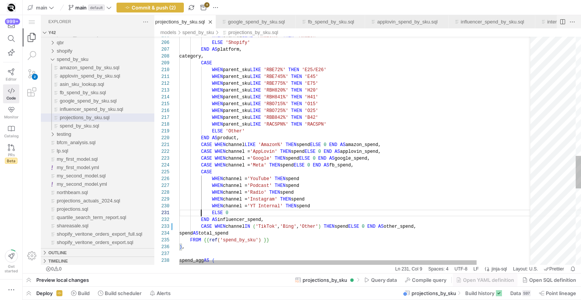
scroll to position [54, 22]
click at [202, 214] on div "END AS platform, category, CASE WHEN parent_sku LIKE 'RBE72%' THEN 'E25/E26' WH…" at bounding box center [389, 0] width 420 height 1597
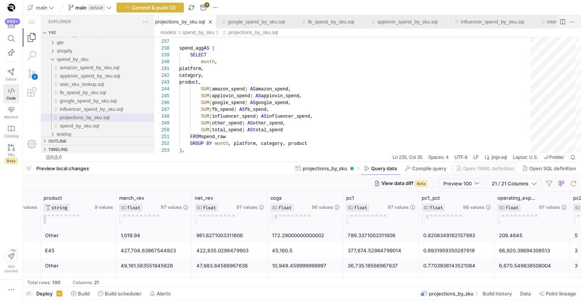
scroll to position [0, 248]
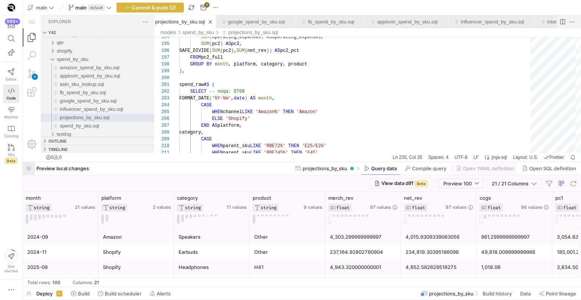
click at [132, 138] on span "button" at bounding box center [345, 69] width 427 height 138
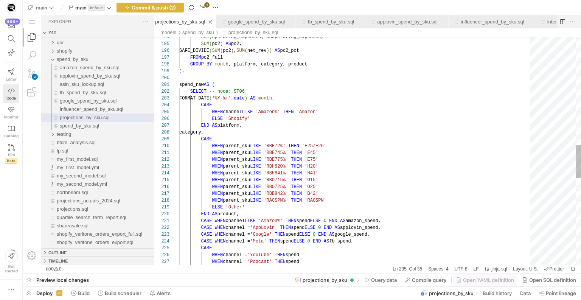
type textarea "FORMAT_DATE('%Y-%m', date) AS month, CASE WHEN channel LIKE 'Amazon%' THEN 'Ama…"
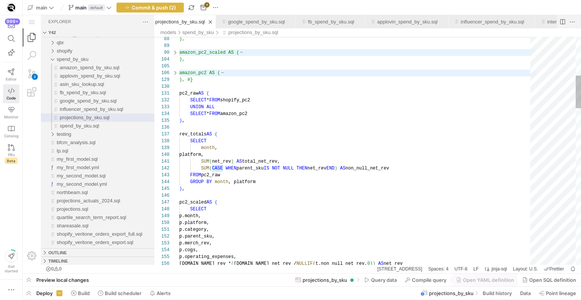
scroll to position [27, 41]
drag, startPoint x: 23, startPoint y: 15, endPoint x: 298, endPoint y: 136, distance: 301.0
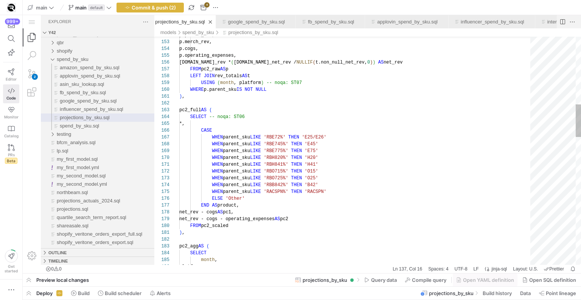
type textarea "pc2_full AS ( SELECT -- noqa: ST06 *, CASE WHEN parent_sku LIKE 'RBE72%' THEN '…"
click at [172, 10] on span "Commit & push (2)" at bounding box center [154, 8] width 44 height 6
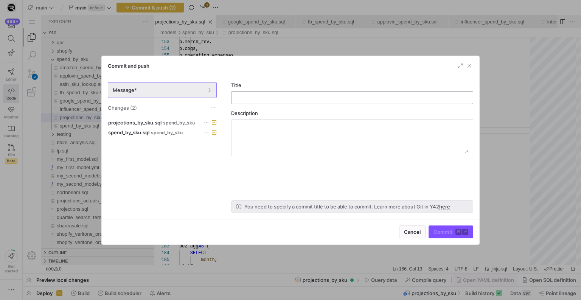
click at [273, 93] on div at bounding box center [352, 98] width 229 height 12
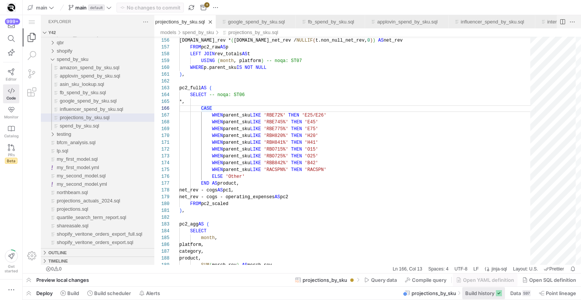
click at [0, 0] on span "Build history" at bounding box center [0, 0] width 0 height 0
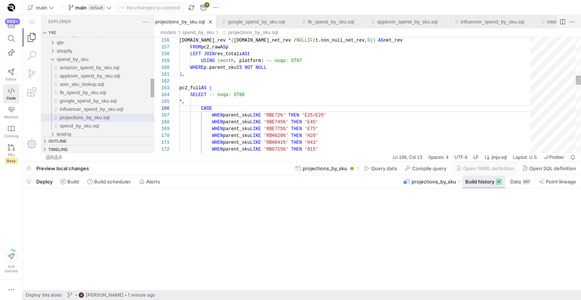
scroll to position [20, 33]
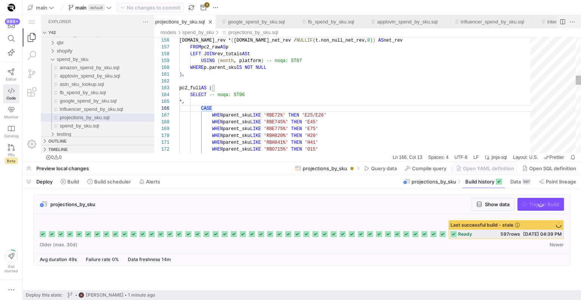
click at [434, 121] on div "p.net_rev * ( t.total_net_rev / NULLIF ( t.non_null_net_rev, 0 ) ) AS net_rev F…" at bounding box center [357, 282] width 356 height 1485
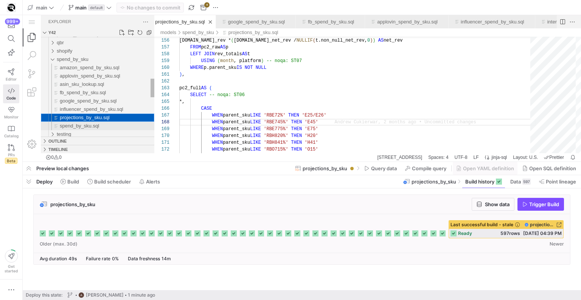
click at [95, 124] on span "spend_by_sku.sql" at bounding box center [79, 126] width 39 height 6
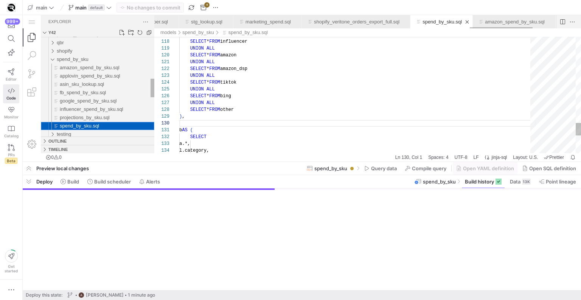
scroll to position [68, 0]
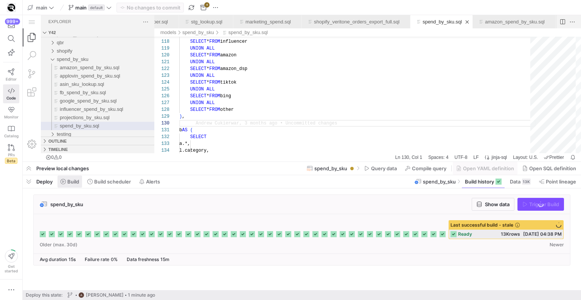
click at [72, 130] on span "Build" at bounding box center [74, 125] width 113 height 8
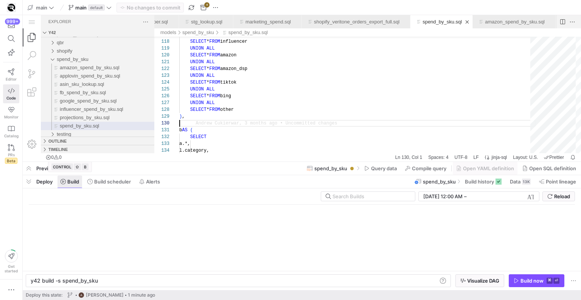
scroll to position [0, 66]
click at [104, 282] on div "y42 build -s spend_by_sku" at bounding box center [234, 281] width 407 height 6
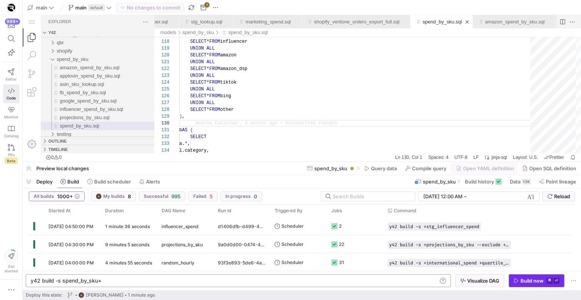
type textarea "y42 build -s spend_by_sku+"
click at [526, 279] on div "Build now" at bounding box center [532, 281] width 23 height 6
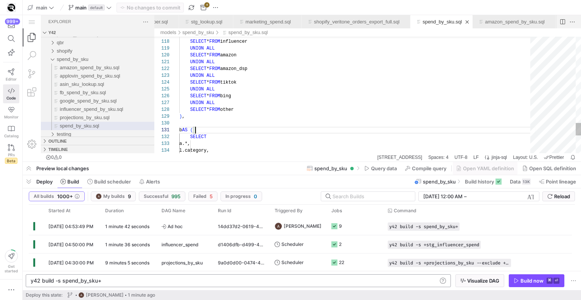
scroll to position [0, 16]
click at [473, 229] on y42-orchestration-run-configuration-details "y42 build -s spend_by_sku+" at bounding box center [449, 226] width 123 height 8
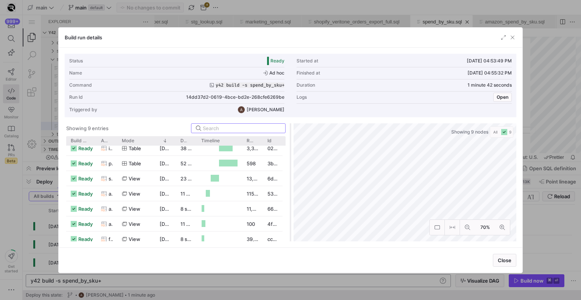
scroll to position [0, 0]
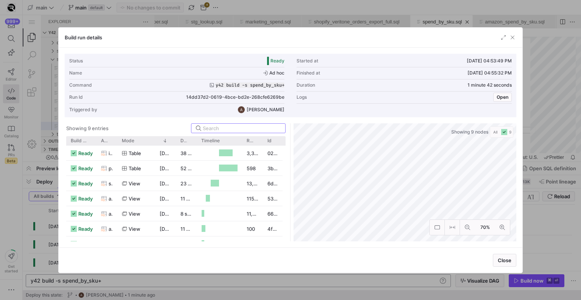
click at [4, 195] on div at bounding box center [290, 150] width 581 height 300
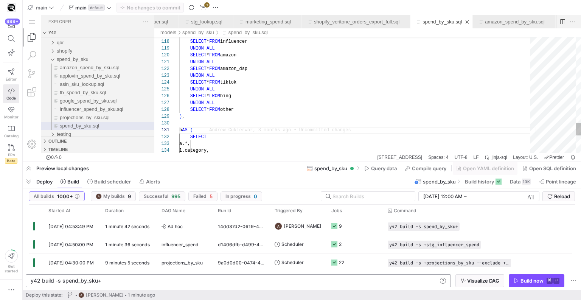
type textarea "UNION ALL SELECT * FROM amazon_dsp UNION ALL SELECT * FROM tiktok UNION ALL SEL…"
click at [371, 228] on y42-job-status-cell-renderer "9" at bounding box center [354, 226] width 47 height 17
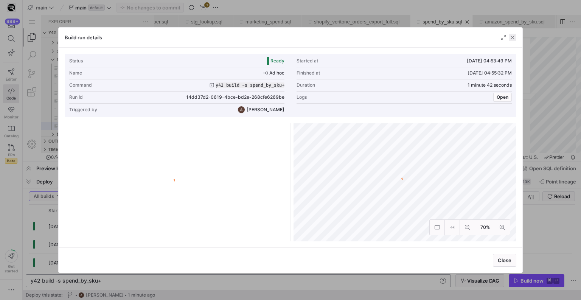
click at [514, 37] on span "button" at bounding box center [513, 38] width 8 height 8
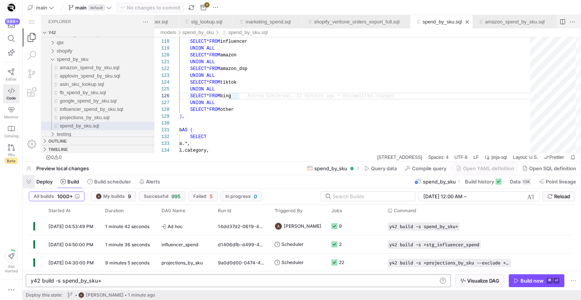
click at [32, 177] on span "button" at bounding box center [29, 181] width 12 height 13
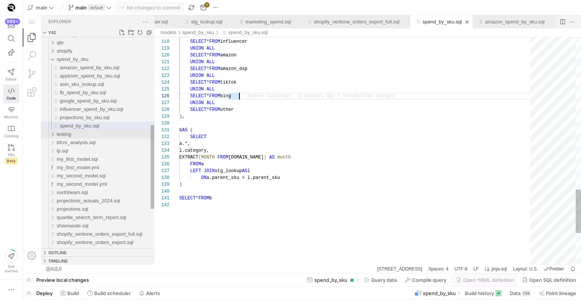
scroll to position [34, 60]
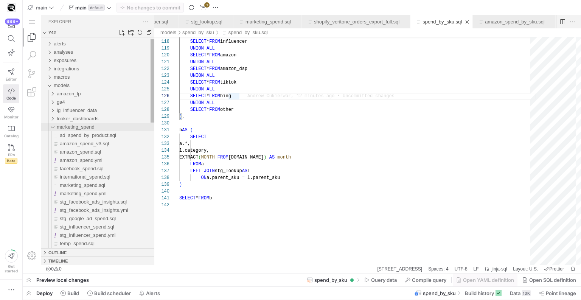
click at [67, 123] on div "marketing_spend" at bounding box center [106, 127] width 98 height 8
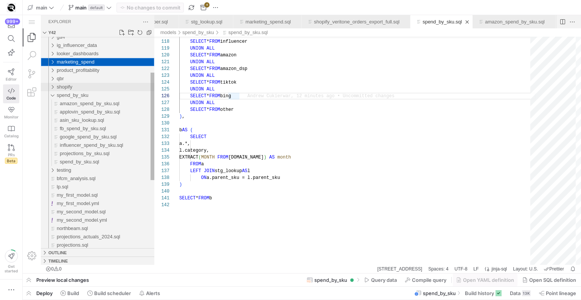
click at [79, 87] on div "shopify" at bounding box center [106, 87] width 98 height 8
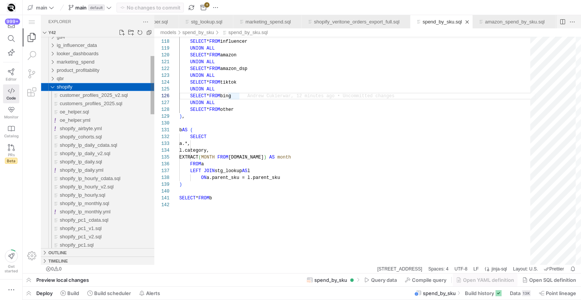
click at [79, 87] on div "shopify" at bounding box center [106, 87] width 98 height 8
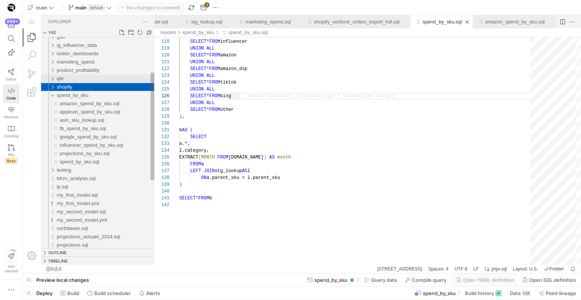
click at [76, 78] on div "qbr" at bounding box center [106, 79] width 98 height 8
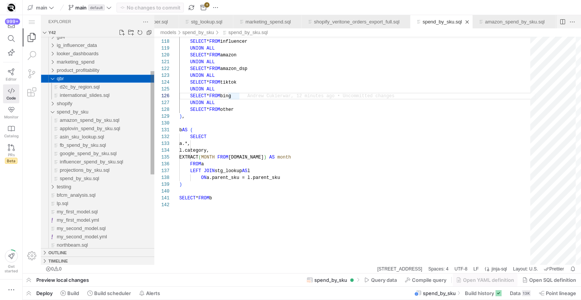
click at [76, 78] on div "qbr" at bounding box center [106, 79] width 98 height 8
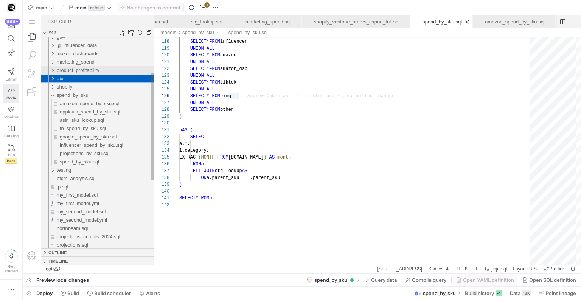
click at [75, 70] on span "product_profitability" at bounding box center [78, 70] width 43 height 6
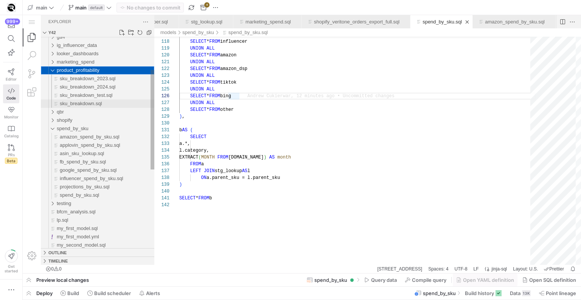
click at [79, 101] on div "sku_breakdown.sql" at bounding box center [107, 103] width 95 height 8
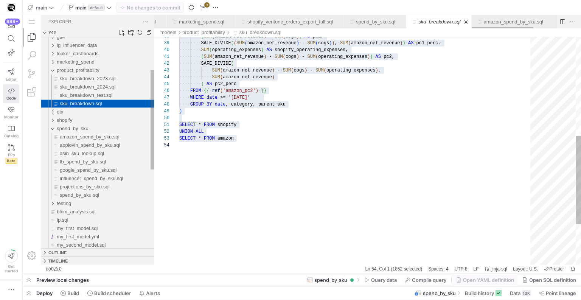
scroll to position [89, 0]
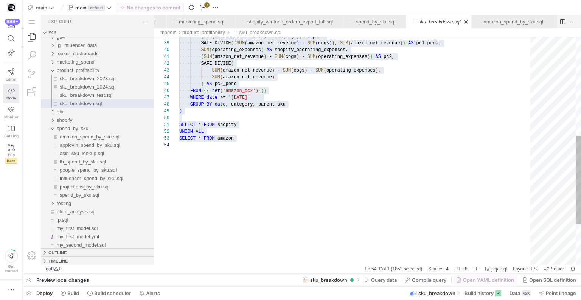
type textarea "SELECT * FROM shopify UNION ALL SELECT * FROM amazon"
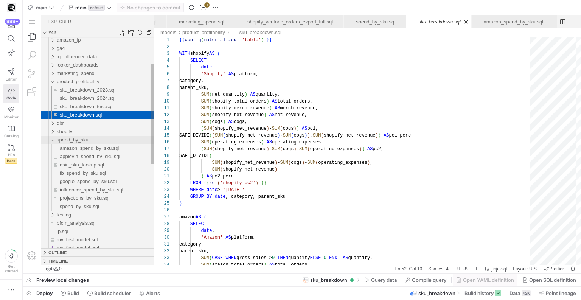
click at [85, 137] on div "spend_by_sku" at bounding box center [106, 140] width 98 height 8
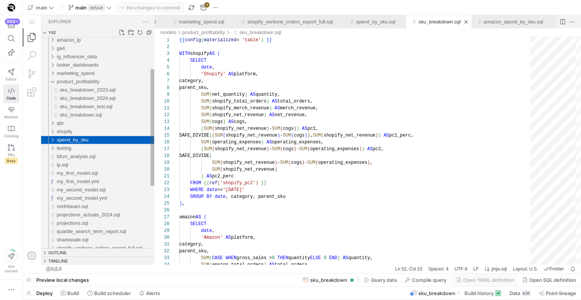
click at [84, 137] on span "spend_by_sku" at bounding box center [73, 140] width 32 height 6
click at [85, 133] on div "shopify" at bounding box center [106, 131] width 98 height 8
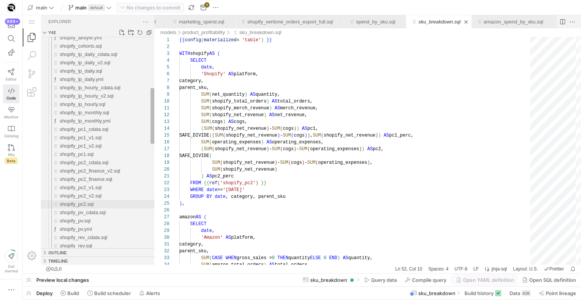
click at [84, 205] on span "shopify_pc2.sql" at bounding box center [77, 204] width 34 height 6
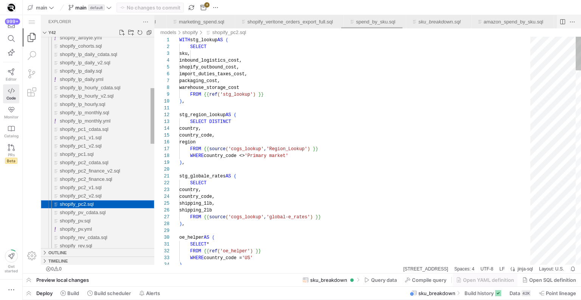
scroll to position [0, 1222]
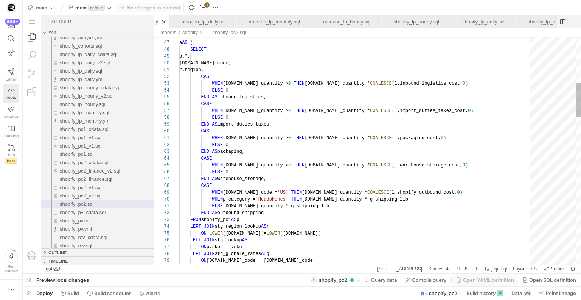
type textarea "ELSE p.net_quantity * g.shipping_1lb END AS outbound_shipping FROM shopify_pc1 …"
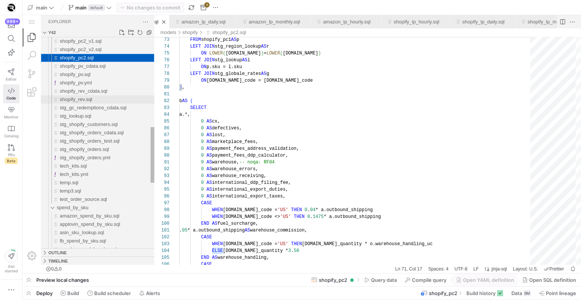
click at [105, 101] on div "shopify_rev.sql" at bounding box center [107, 99] width 95 height 8
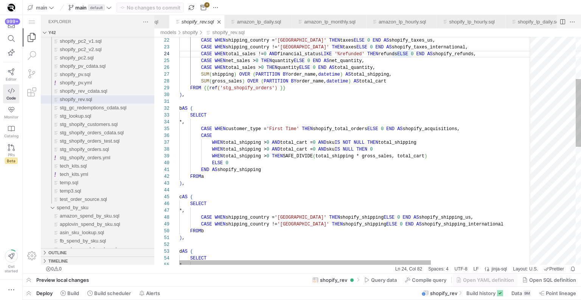
scroll to position [34, 216]
click at [217, 131] on div "*, ) , b AS ( SELECT CASE WHEN total_sales > 0 THEN quantity ELSE 0 END AS tota…" at bounding box center [427, 277] width 497 height 766
click at [228, 118] on div "*, ) , b AS ( SELECT CASE WHEN total_sales > 0 THEN quantity ELSE 0 END AS tota…" at bounding box center [427, 277] width 497 height 766
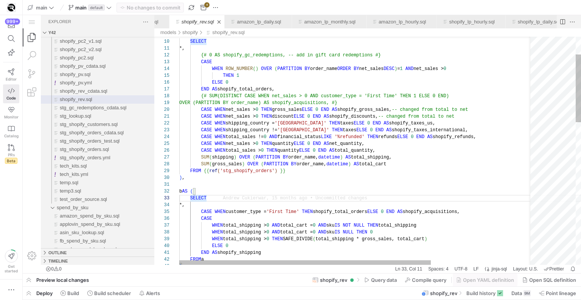
type textarea "CASE WHEN net_sales > 0 THEN discount ELSE 0 END AS shopify_discounts, -- chang…"
